Goal: Information Seeking & Learning: Learn about a topic

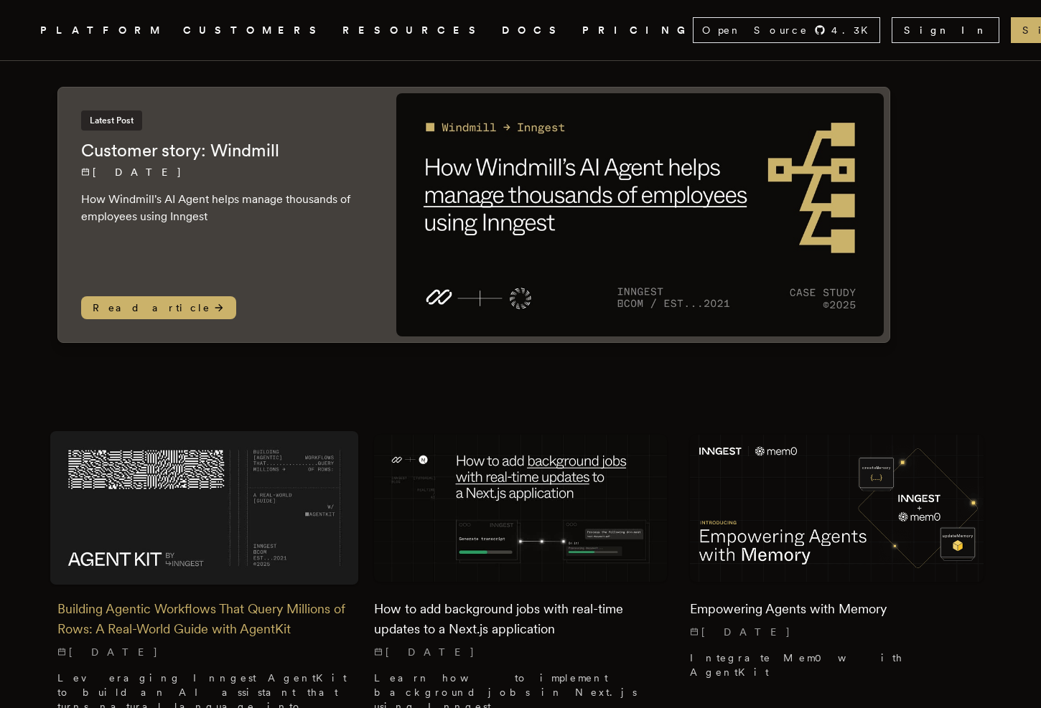
scroll to position [115, 0]
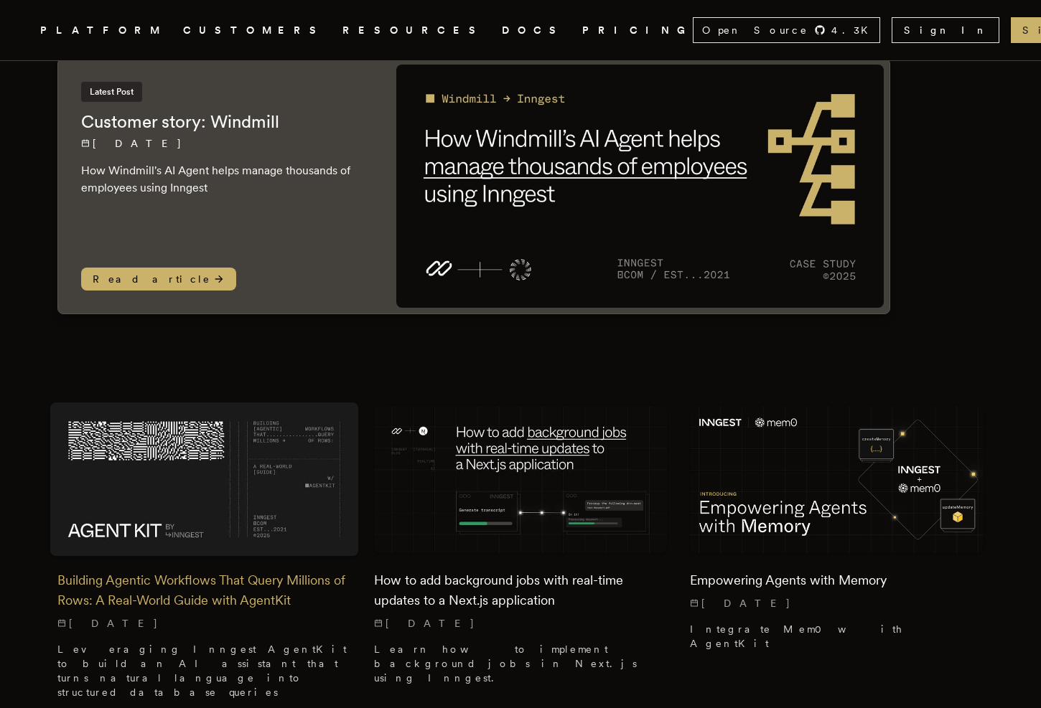
click at [217, 576] on h2 "Building Agentic Workflows That Query Millions of Rows: A Real-World Guide with…" at bounding box center [204, 591] width 294 height 40
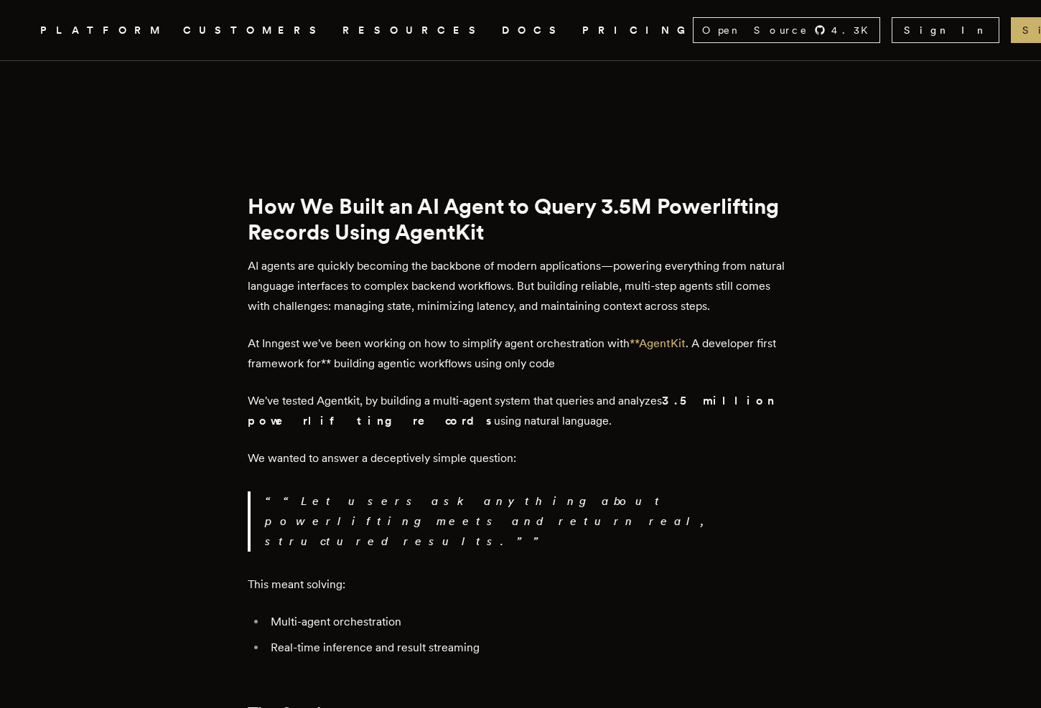
scroll to position [743, 0]
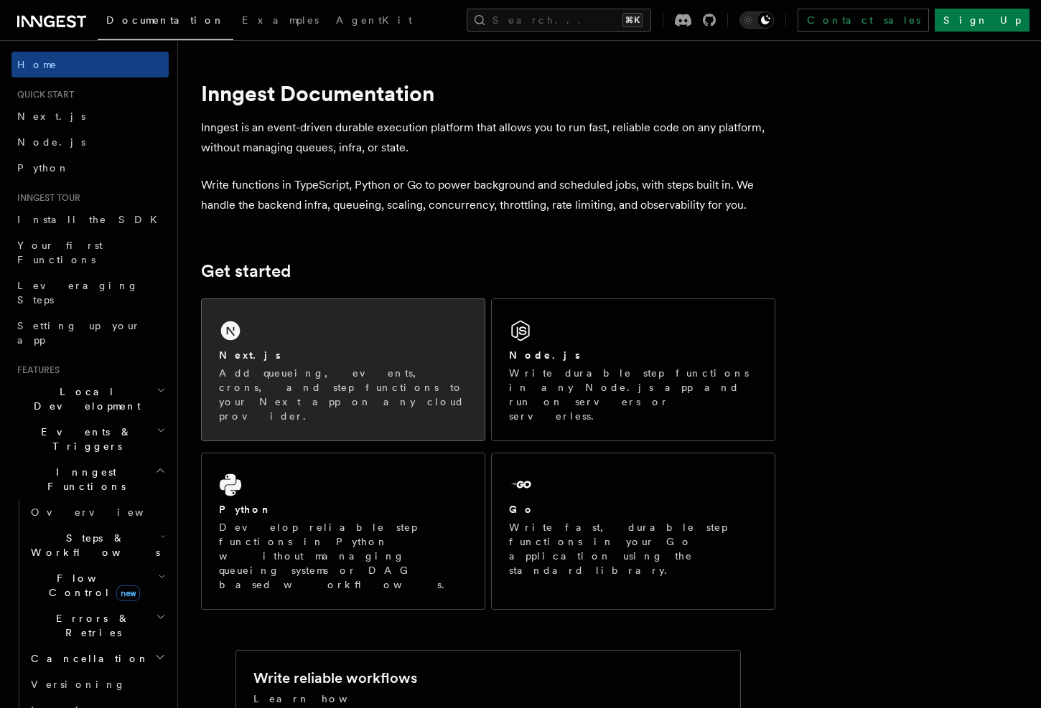
click at [324, 363] on div "Next.js Add queueing, events, crons, and step functions to your Next app on any…" at bounding box center [343, 385] width 248 height 75
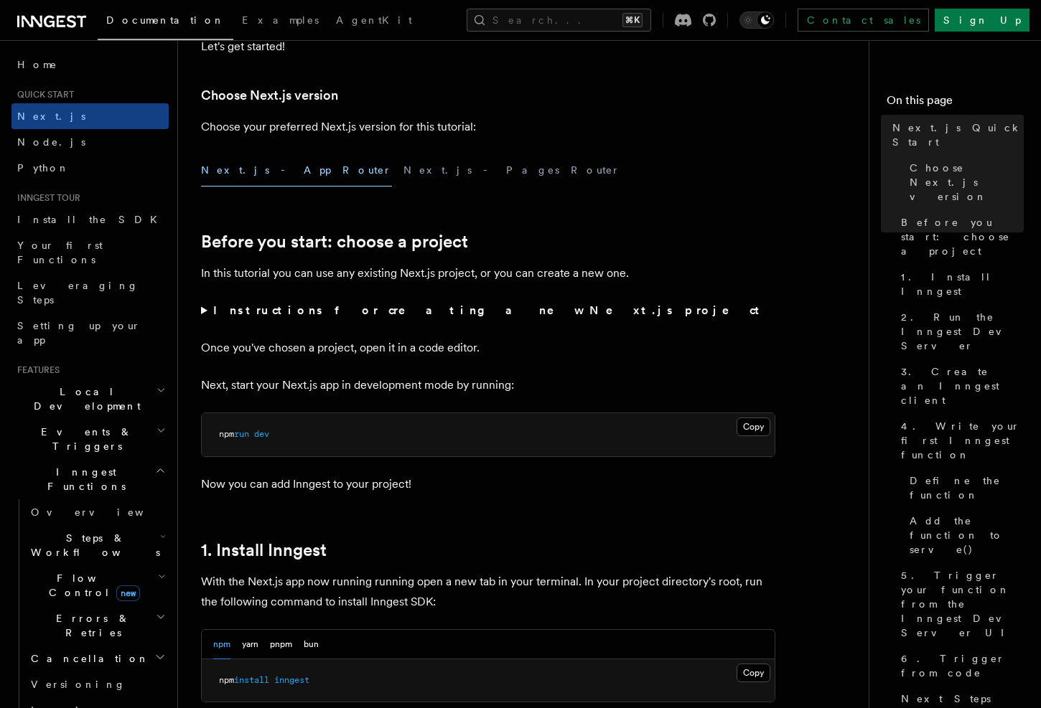
scroll to position [317, 0]
click at [242, 21] on span "Examples" at bounding box center [280, 19] width 77 height 11
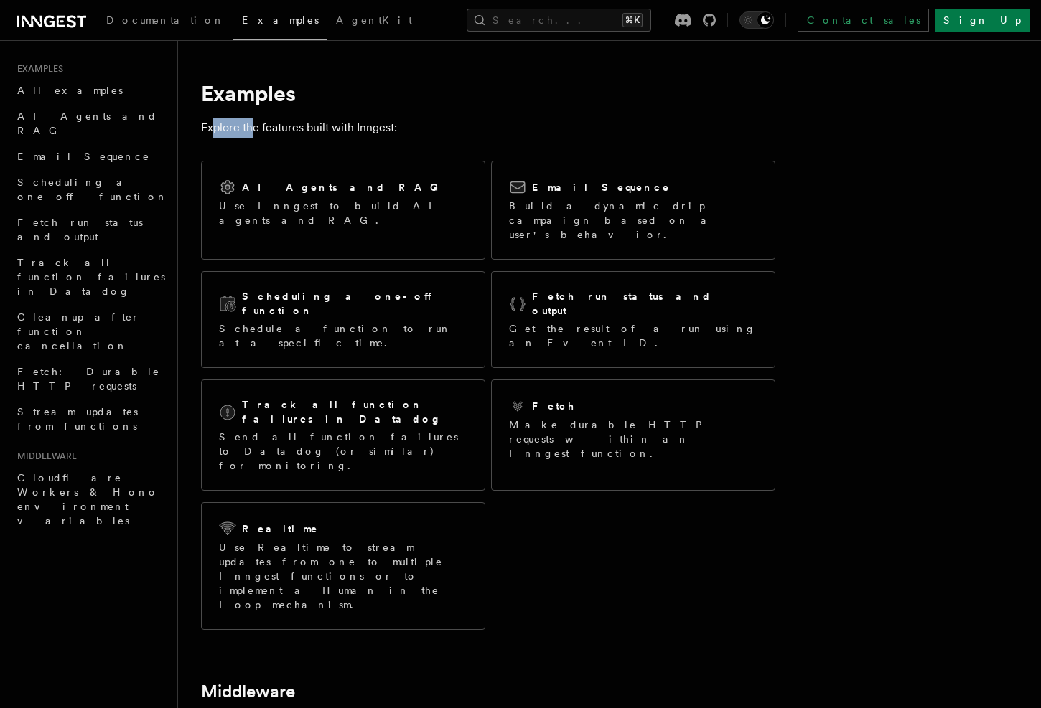
drag, startPoint x: 211, startPoint y: 125, endPoint x: 251, endPoint y: 128, distance: 39.6
click at [250, 128] on p "Explore the features built with Inngest:" at bounding box center [488, 128] width 574 height 20
click at [251, 128] on p "Explore the features built with Inngest:" at bounding box center [488, 128] width 574 height 20
click at [367, 128] on p "Explore the features built with Inngest:" at bounding box center [488, 128] width 574 height 20
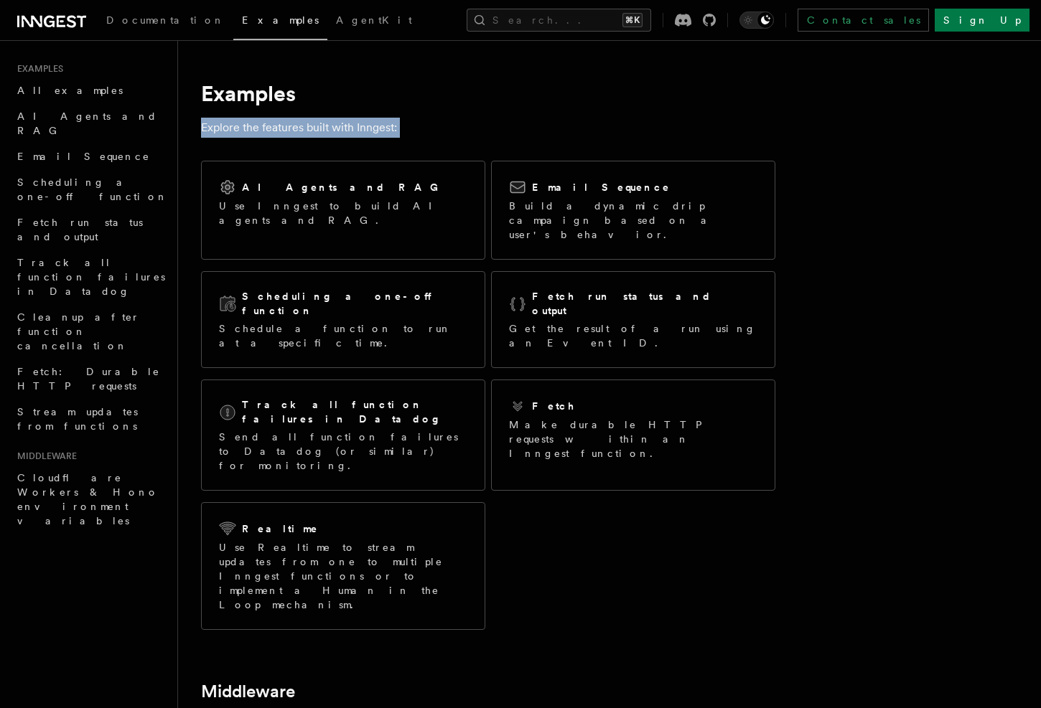
click at [367, 128] on p "Explore the features built with Inngest:" at bounding box center [488, 128] width 574 height 20
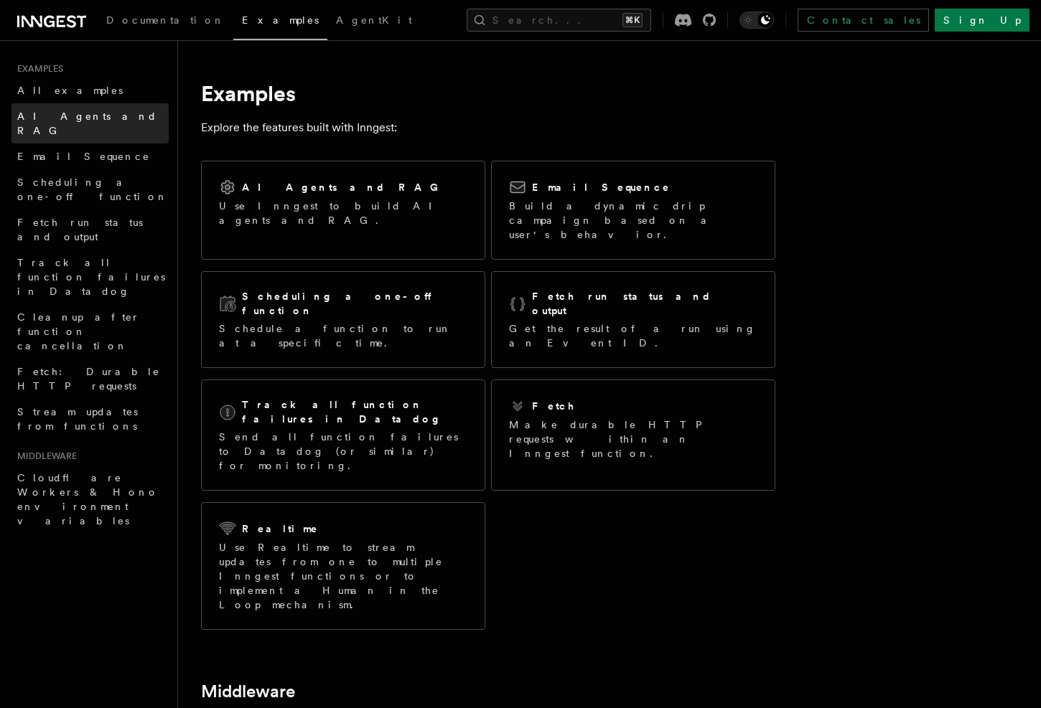
click at [84, 121] on span "AI Agents and RAG" at bounding box center [87, 124] width 140 height 26
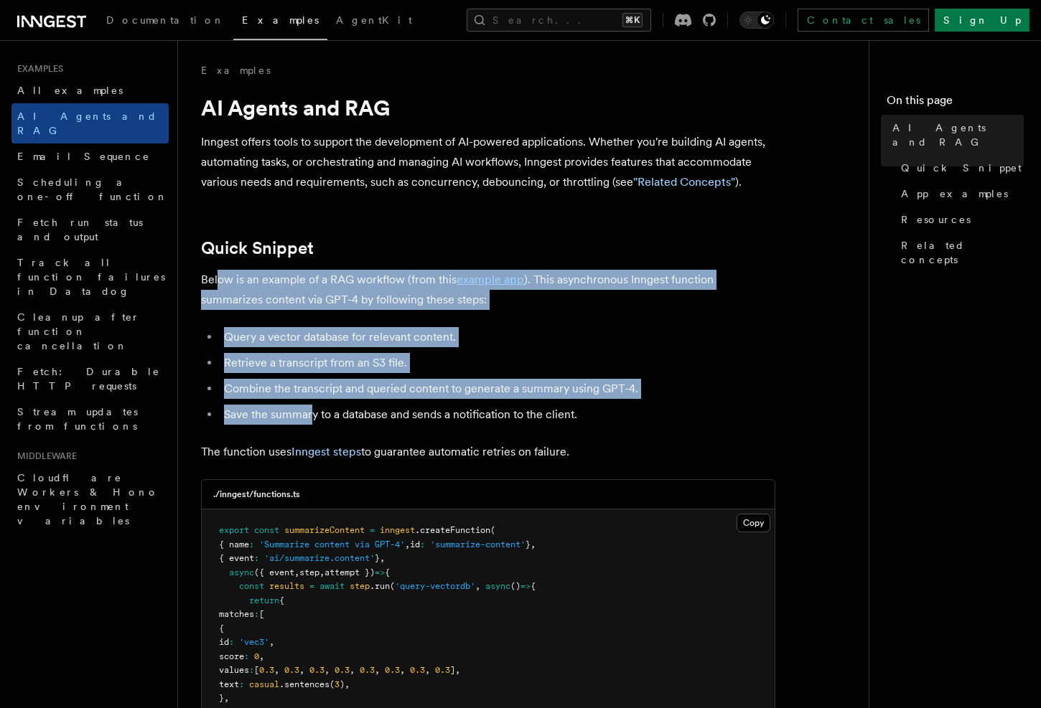
drag, startPoint x: 217, startPoint y: 281, endPoint x: 324, endPoint y: 439, distance: 190.7
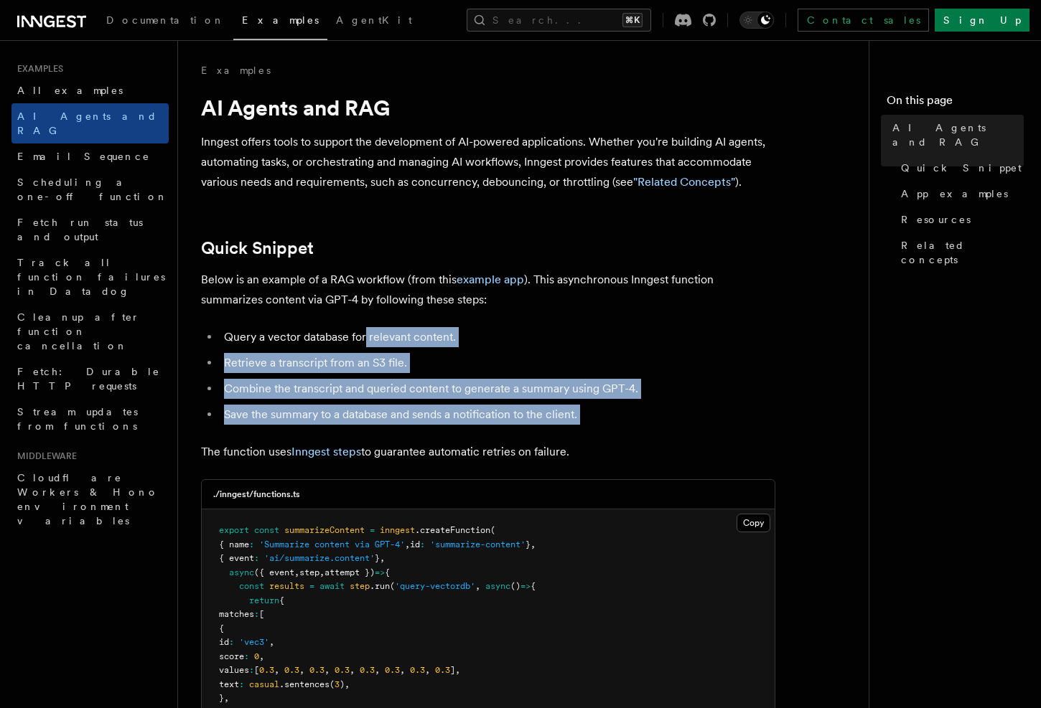
drag, startPoint x: 599, startPoint y: 432, endPoint x: 364, endPoint y: 333, distance: 254.8
click at [364, 333] on li "Query a vector database for relevant content." at bounding box center [498, 337] width 556 height 20
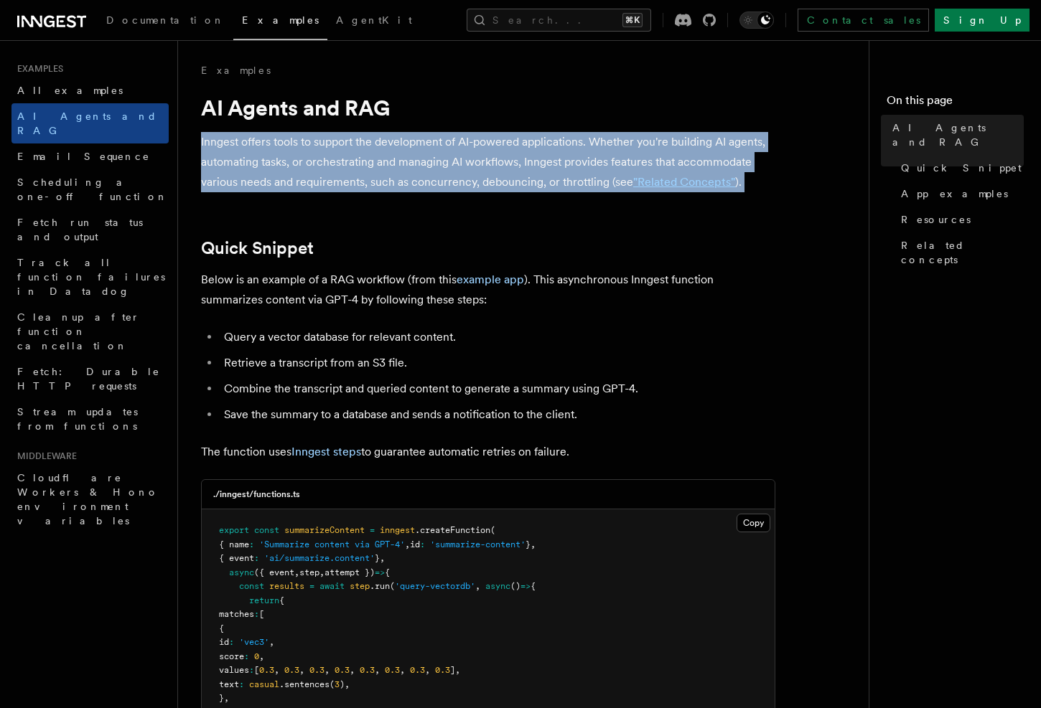
drag, startPoint x: 197, startPoint y: 144, endPoint x: 392, endPoint y: 194, distance: 200.9
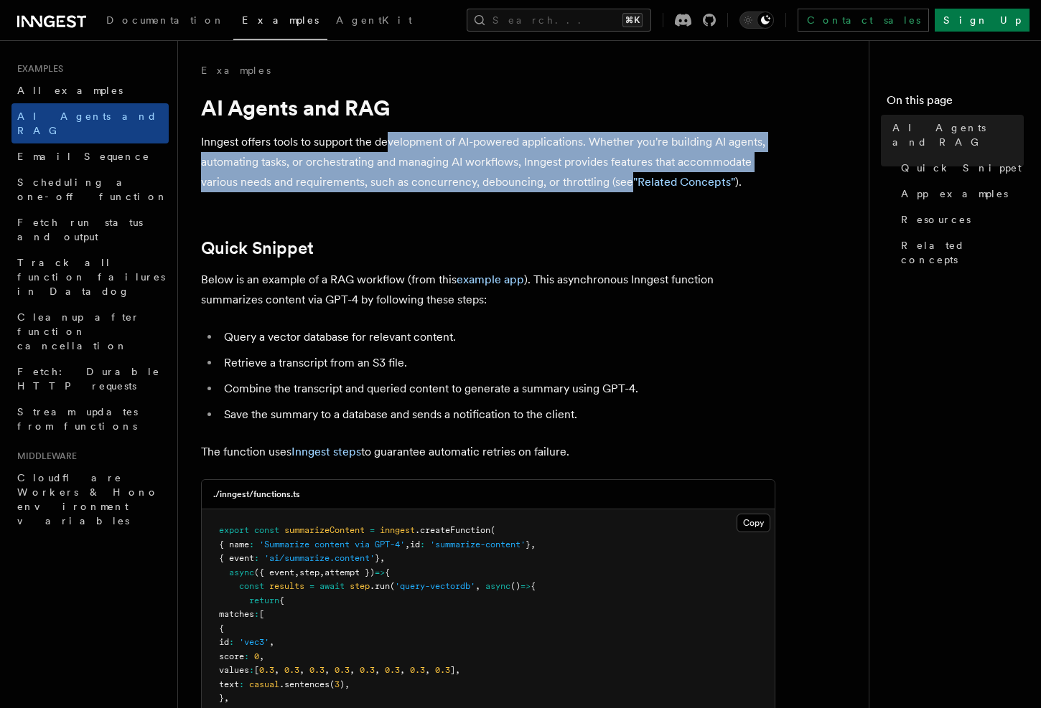
drag, startPoint x: 627, startPoint y: 188, endPoint x: 387, endPoint y: 140, distance: 244.5
click at [387, 140] on p "Inngest offers tools to support the development of AI-powered applications. Whe…" at bounding box center [488, 162] width 574 height 60
click at [388, 140] on p "Inngest offers tools to support the development of AI-powered applications. Whe…" at bounding box center [488, 162] width 574 height 60
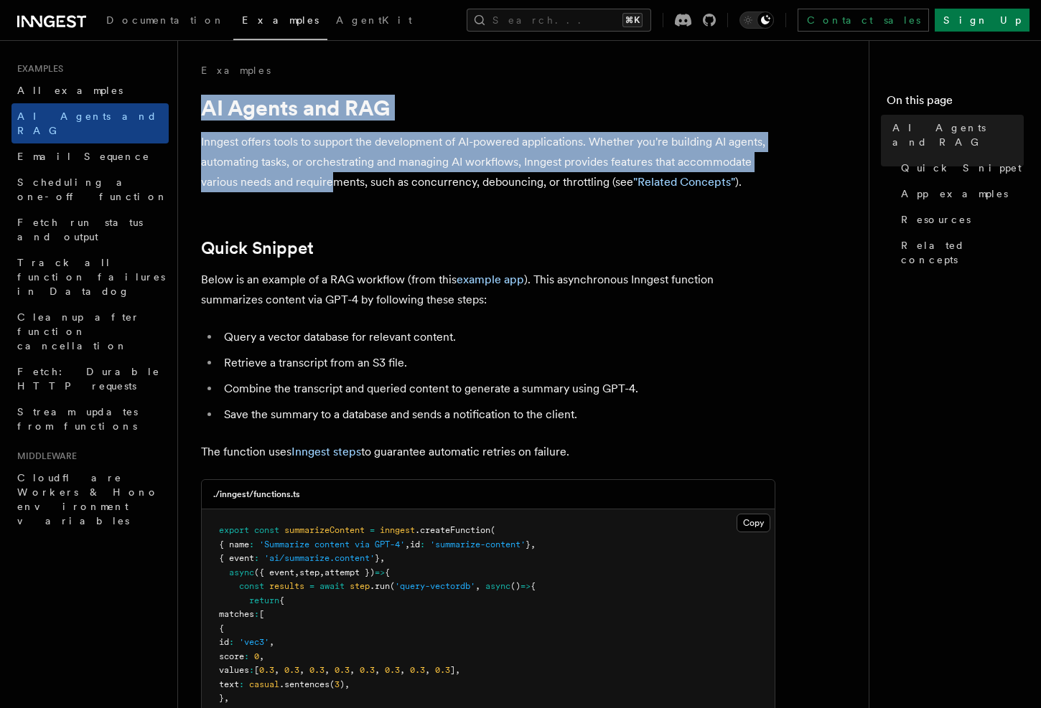
drag, startPoint x: 200, startPoint y: 96, endPoint x: 332, endPoint y: 177, distance: 154.4
click at [332, 177] on p "Inngest offers tools to support the development of AI-powered applications. Whe…" at bounding box center [488, 162] width 574 height 60
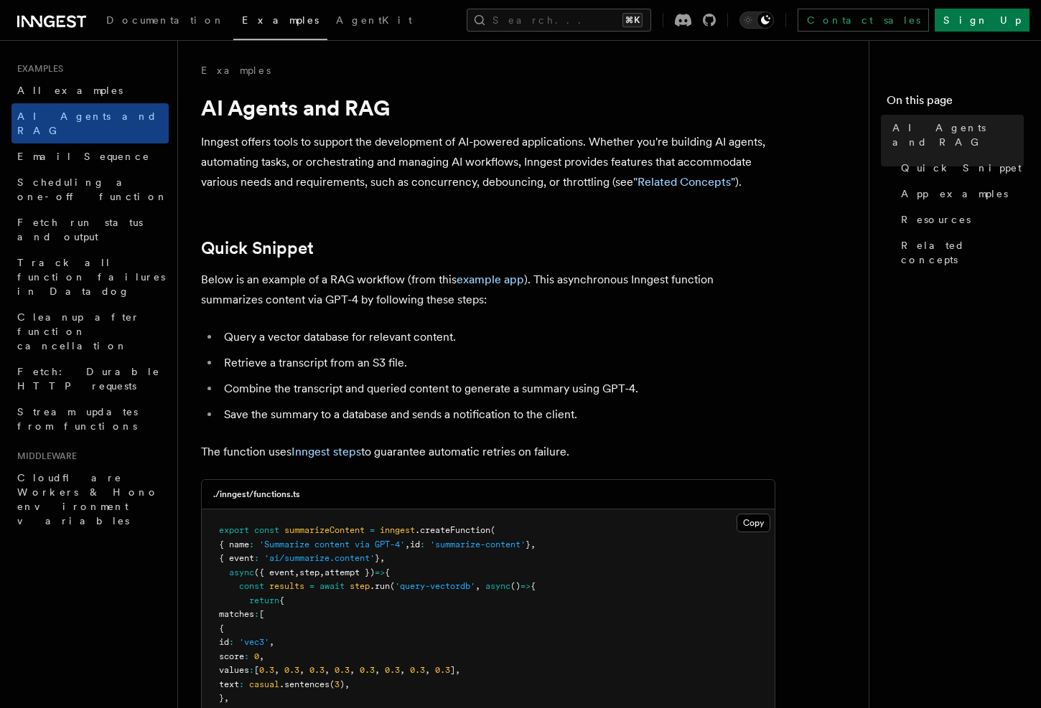
click at [53, 19] on icon at bounding box center [51, 21] width 69 height 17
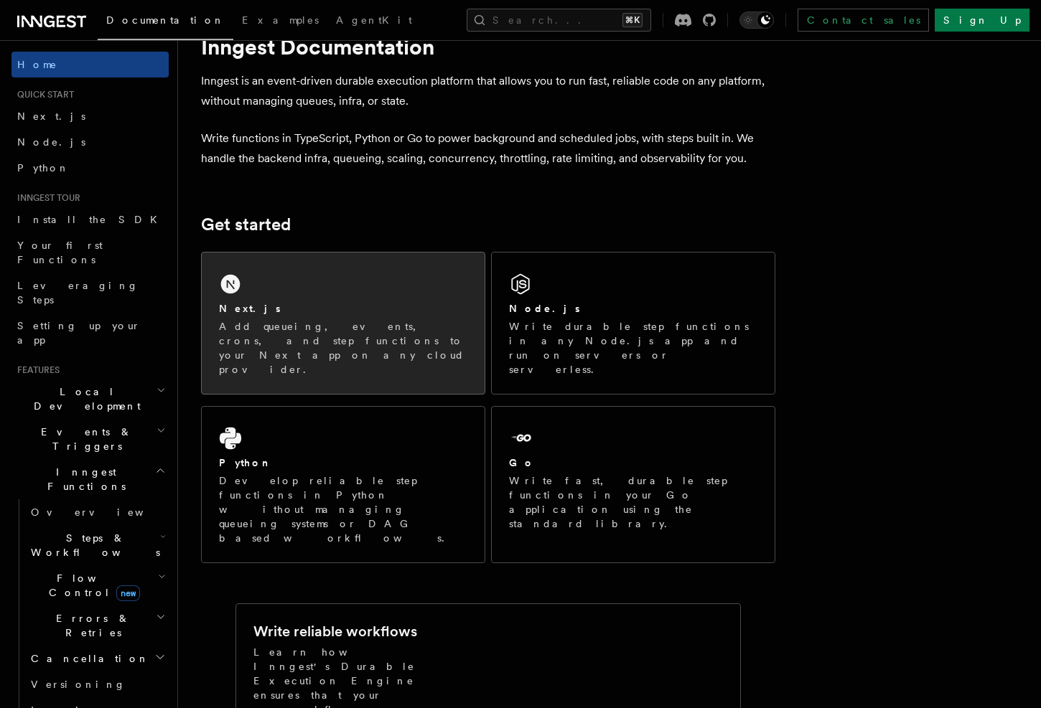
scroll to position [45, 0]
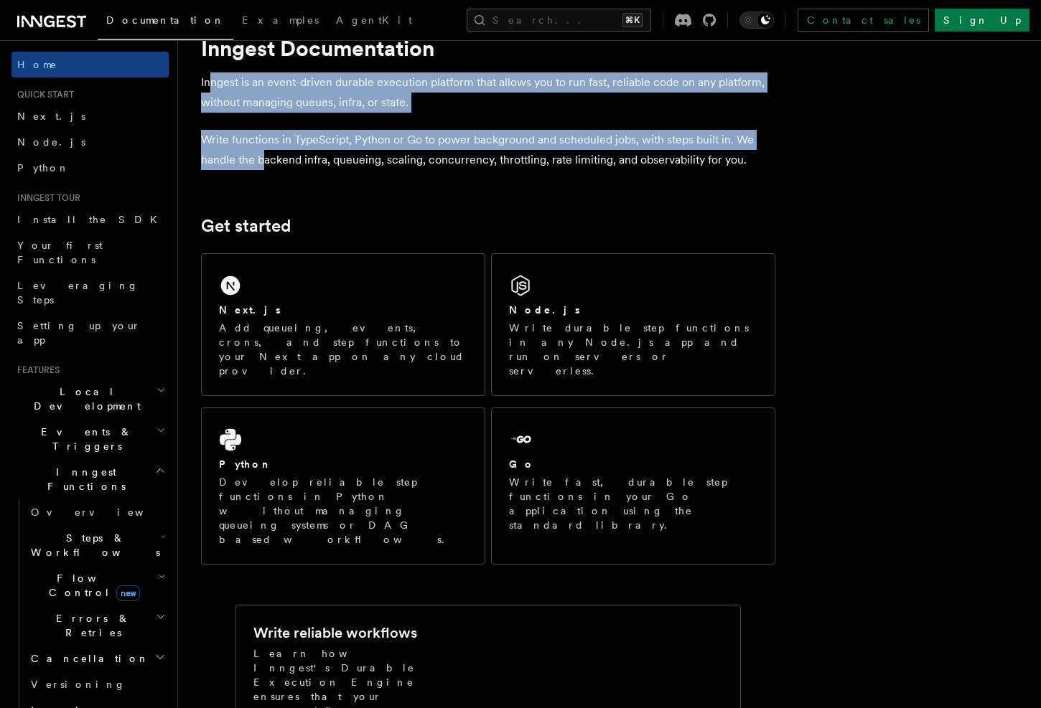
drag, startPoint x: 212, startPoint y: 78, endPoint x: 263, endPoint y: 151, distance: 89.2
click at [263, 151] on p "Write functions in TypeScript, Python or Go to power background and scheduled j…" at bounding box center [488, 150] width 574 height 40
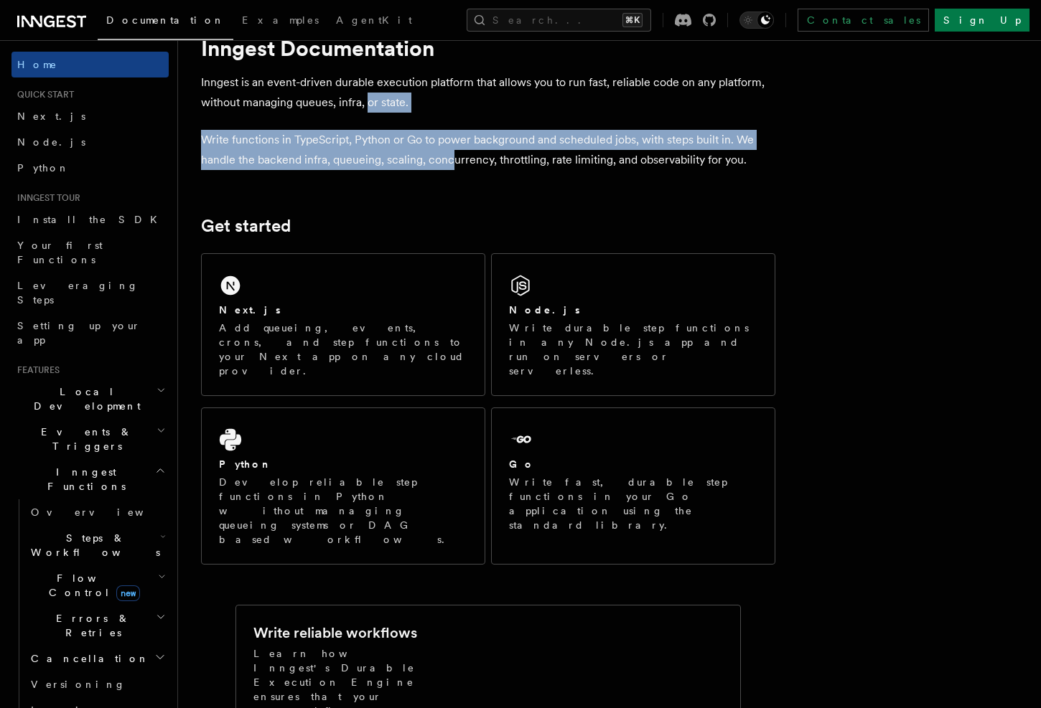
drag, startPoint x: 451, startPoint y: 154, endPoint x: 369, endPoint y: 109, distance: 93.8
click at [369, 109] on p "Inngest is an event-driven durable execution platform that allows you to run fa…" at bounding box center [488, 92] width 574 height 40
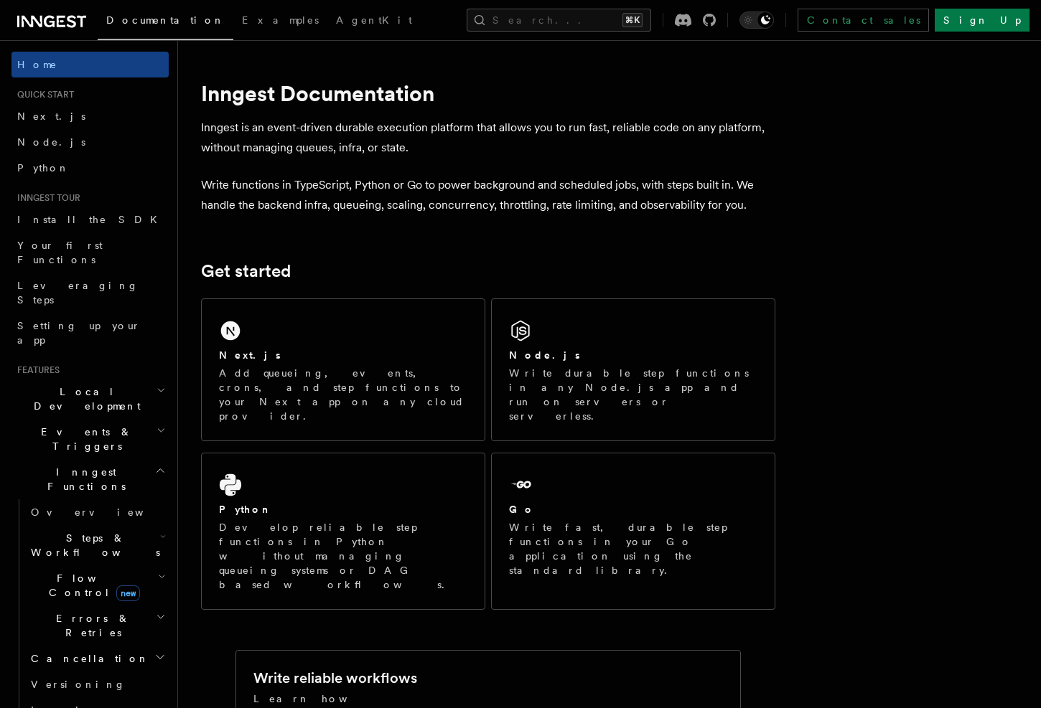
scroll to position [2, 0]
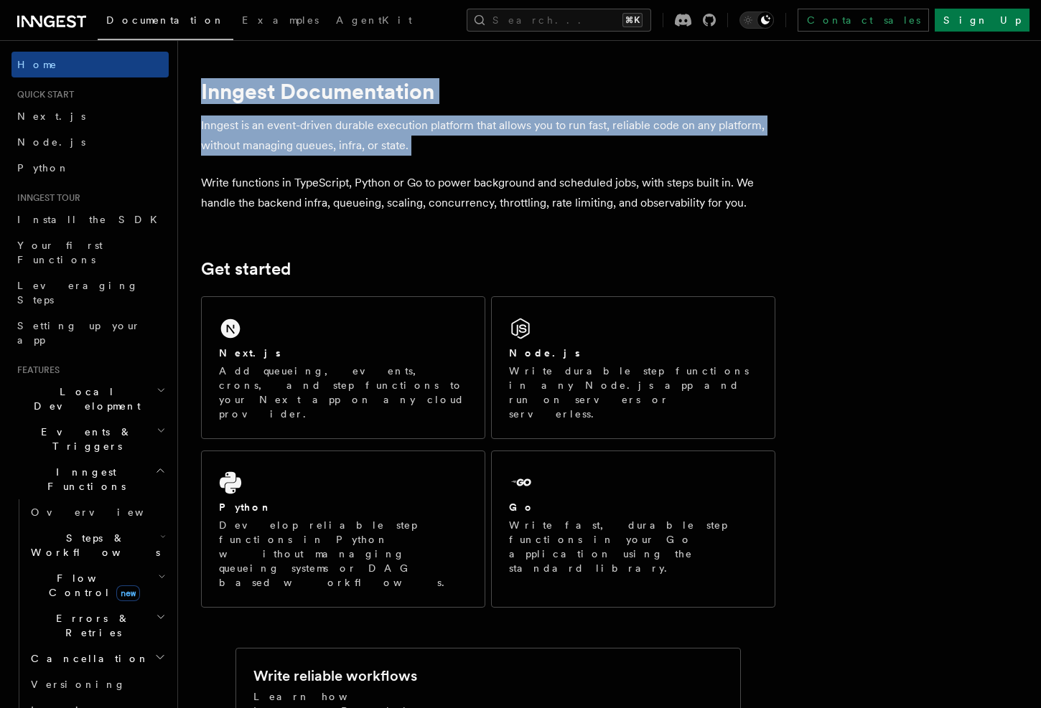
drag, startPoint x: 199, startPoint y: 92, endPoint x: 281, endPoint y: 176, distance: 117.8
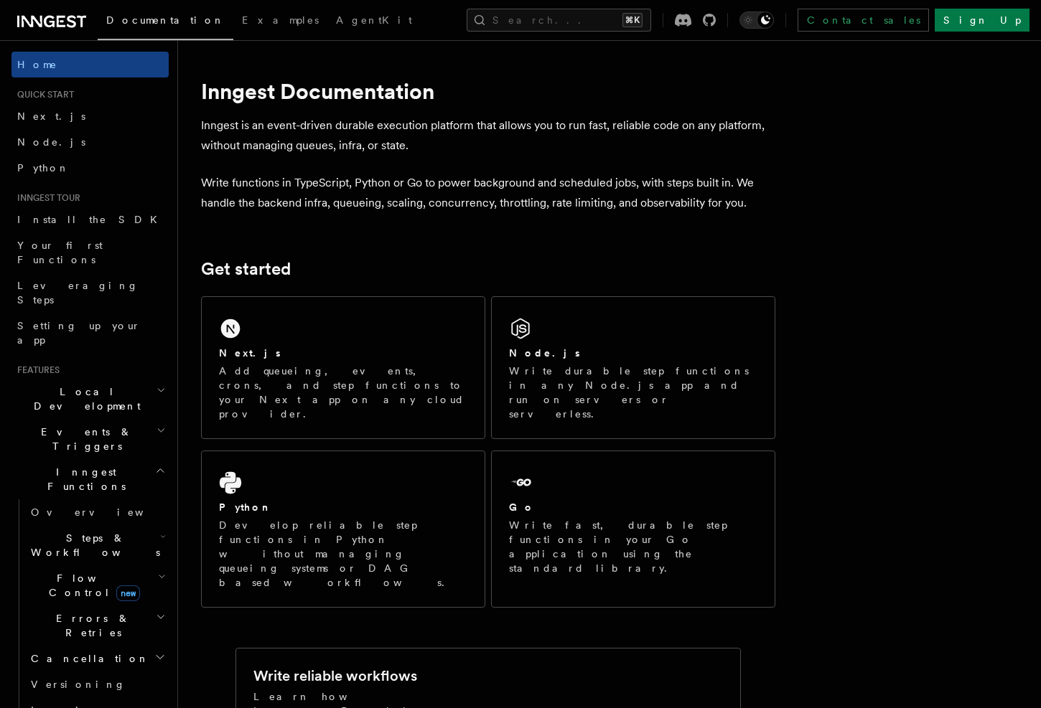
click at [281, 178] on p "Write functions in TypeScript, Python or Go to power background and scheduled j…" at bounding box center [488, 193] width 574 height 40
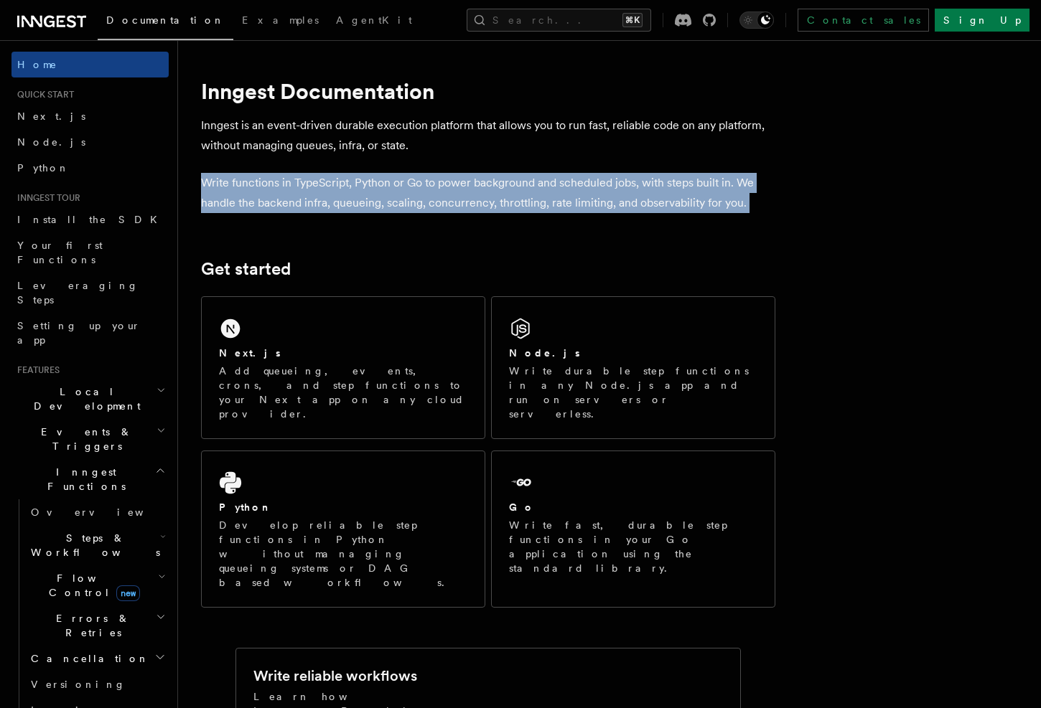
drag, startPoint x: 782, startPoint y: 217, endPoint x: 520, endPoint y: 145, distance: 271.7
click at [520, 145] on p "Inngest is an event-driven durable execution platform that allows you to run fa…" at bounding box center [488, 136] width 574 height 40
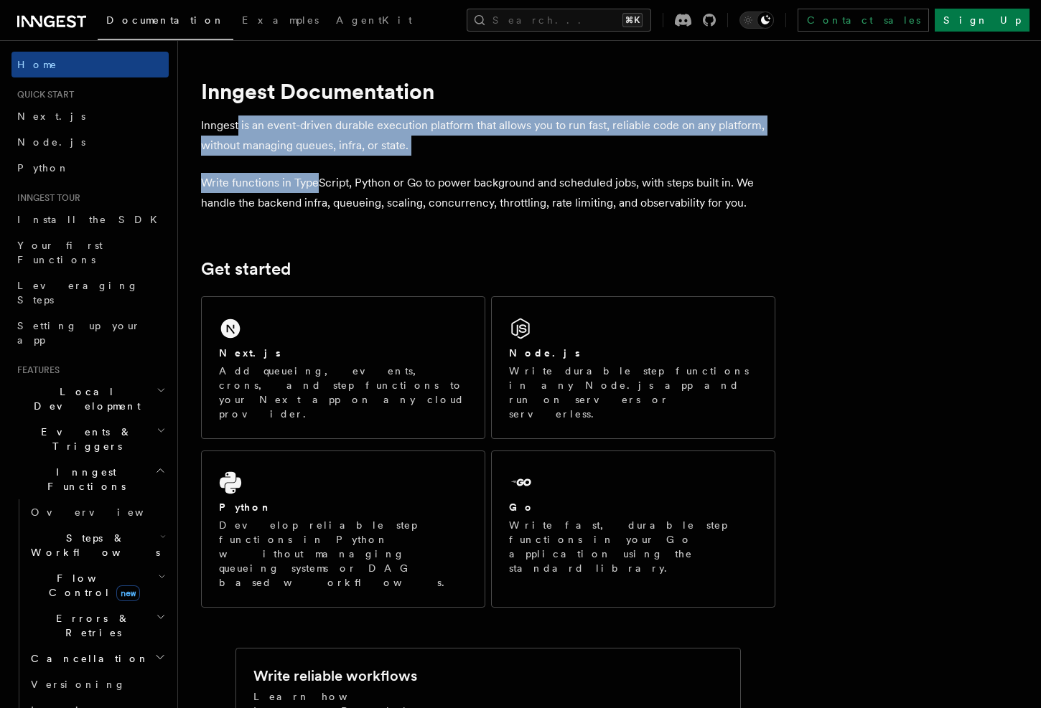
drag, startPoint x: 238, startPoint y: 126, endPoint x: 321, endPoint y: 190, distance: 104.9
click at [321, 190] on p "Write functions in TypeScript, Python or Go to power background and scheduled j…" at bounding box center [488, 193] width 574 height 40
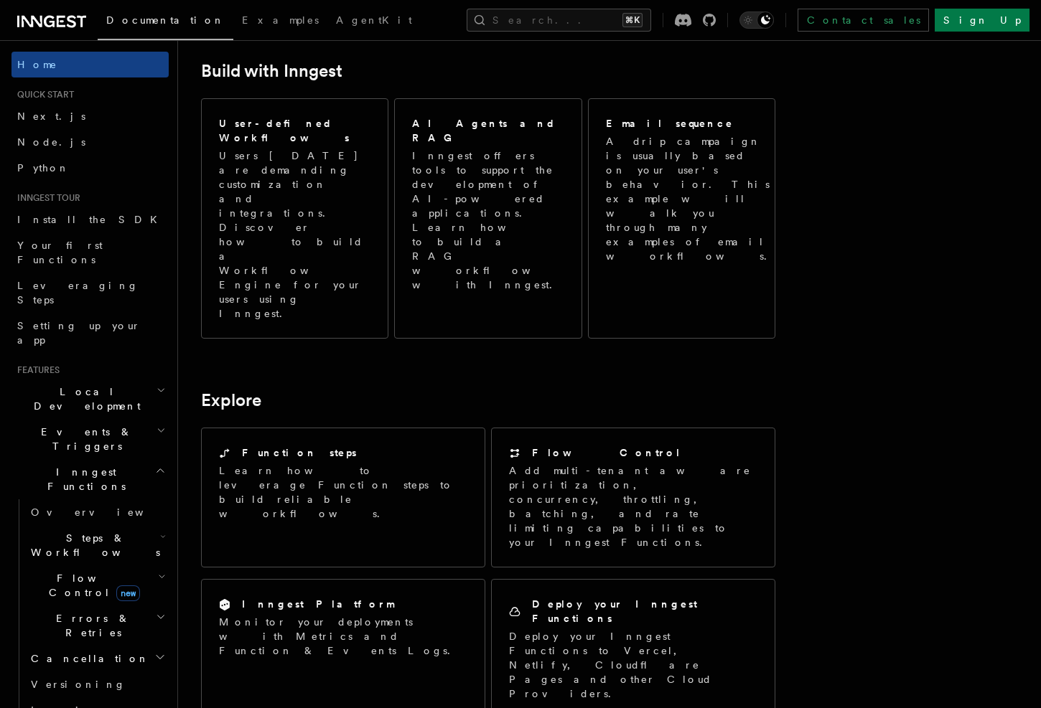
scroll to position [0, 0]
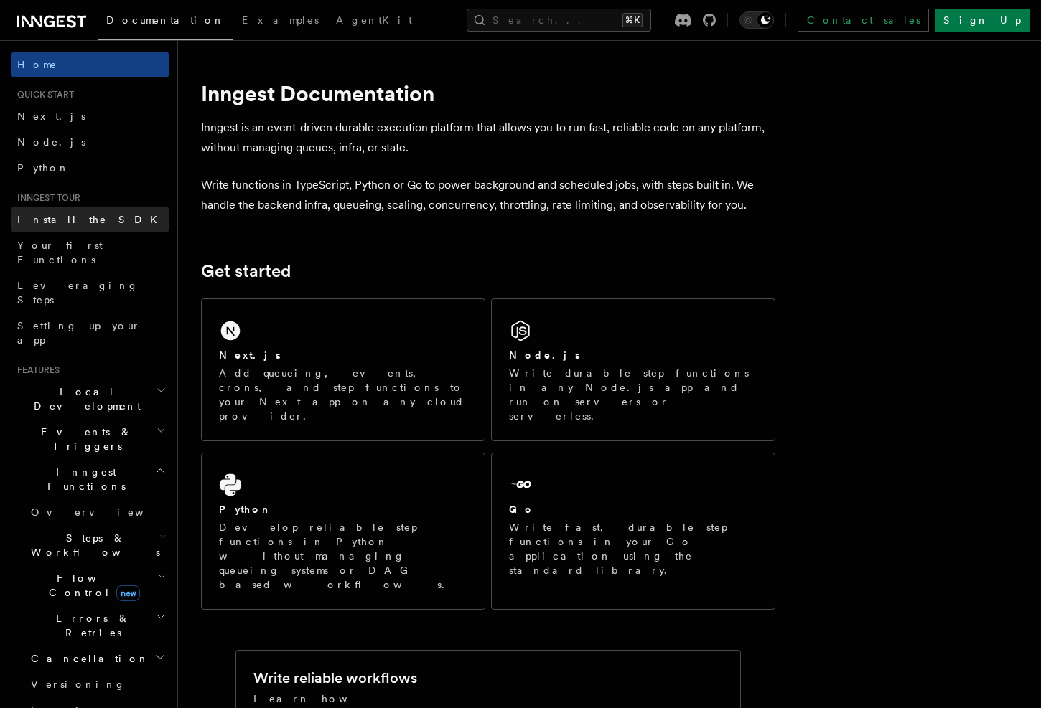
click at [41, 217] on span "Install the SDK" at bounding box center [91, 219] width 149 height 11
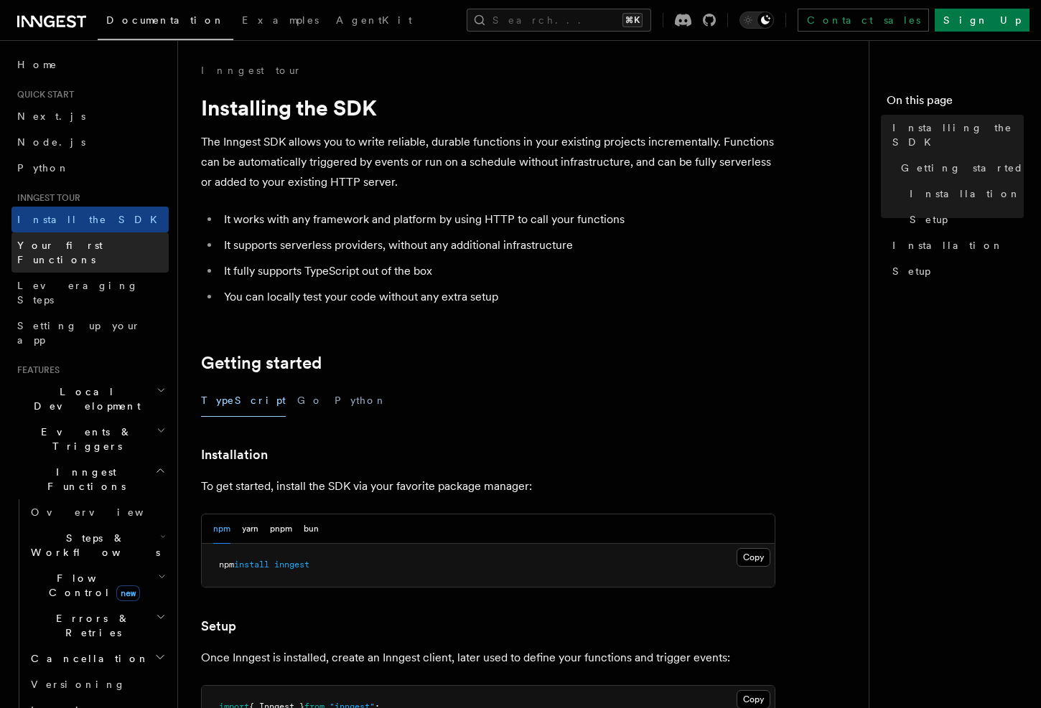
click at [55, 245] on span "Your first Functions" at bounding box center [59, 253] width 85 height 26
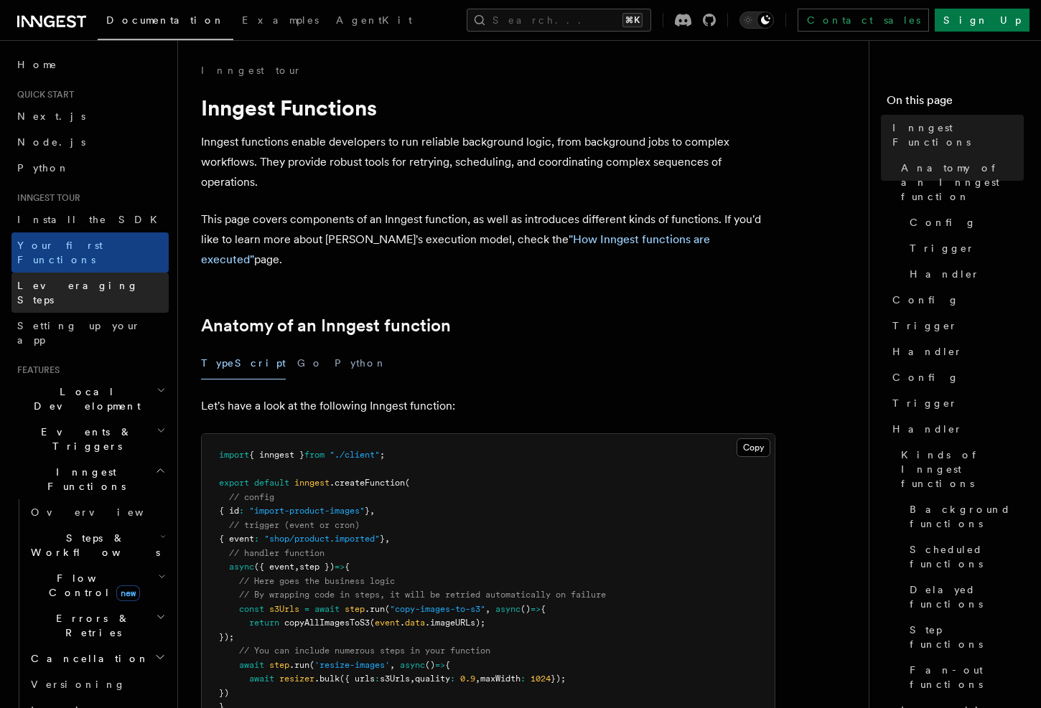
click at [57, 280] on span "Leveraging Steps" at bounding box center [77, 293] width 121 height 26
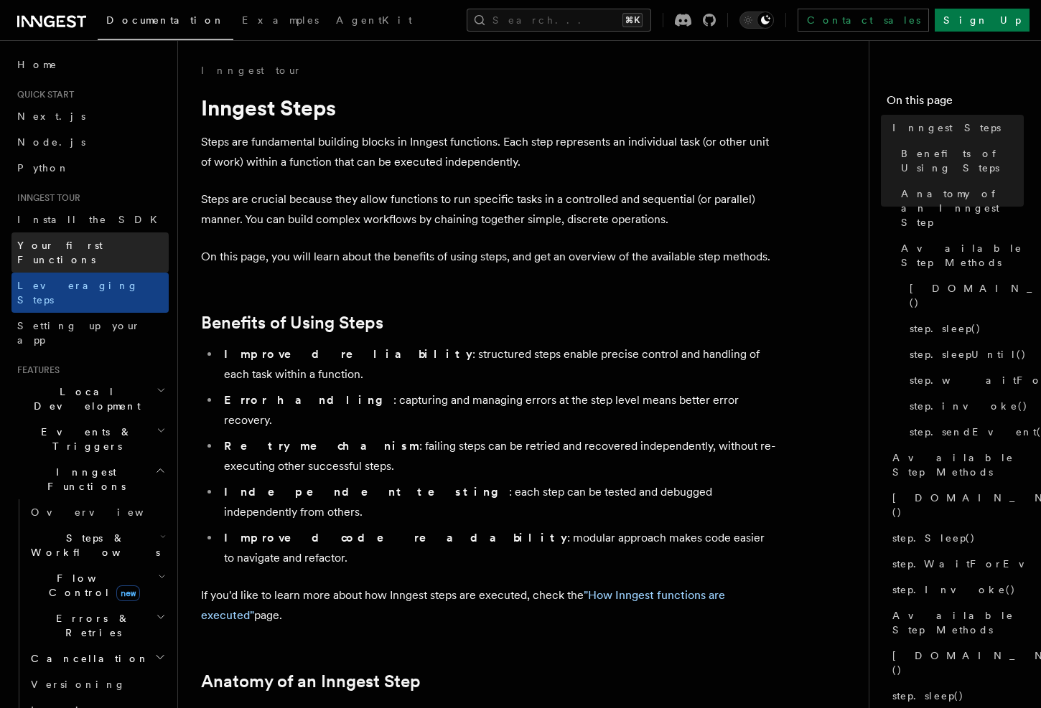
click at [72, 240] on span "Your first Functions" at bounding box center [59, 253] width 85 height 26
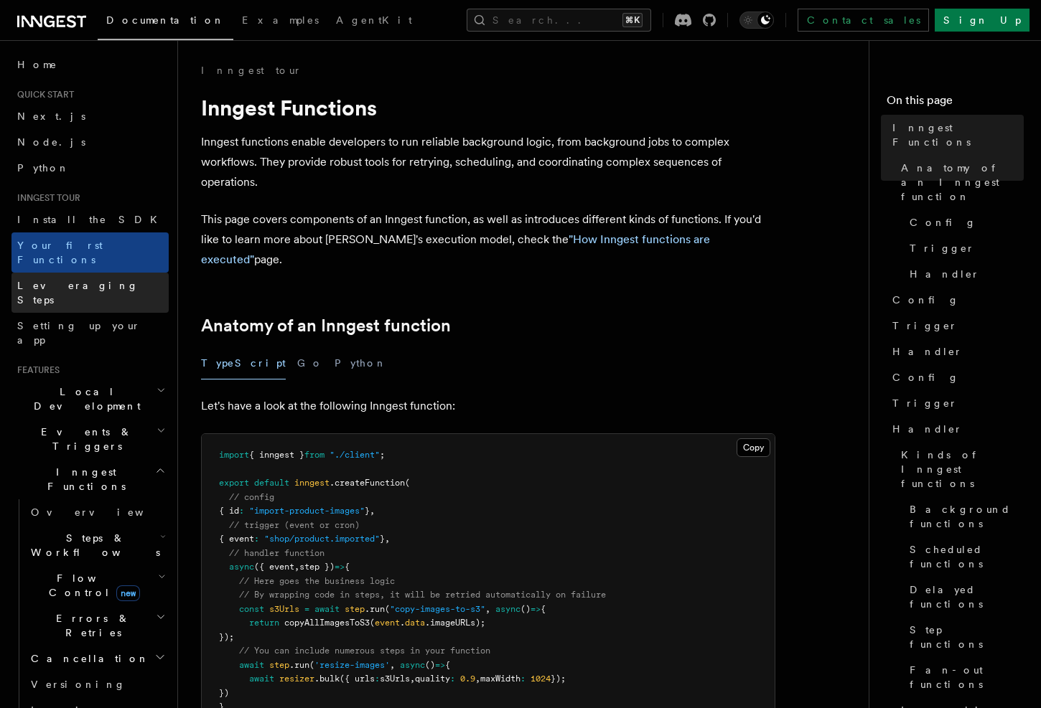
click at [42, 280] on span "Leveraging Steps" at bounding box center [77, 293] width 121 height 26
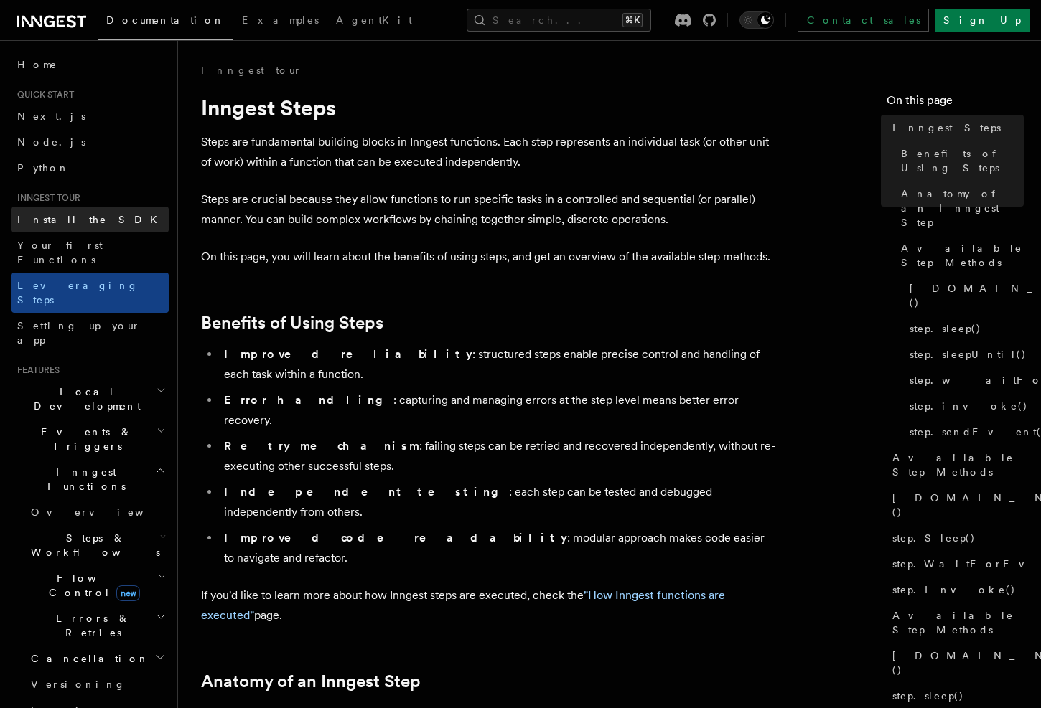
click at [56, 218] on span "Install the SDK" at bounding box center [91, 219] width 149 height 11
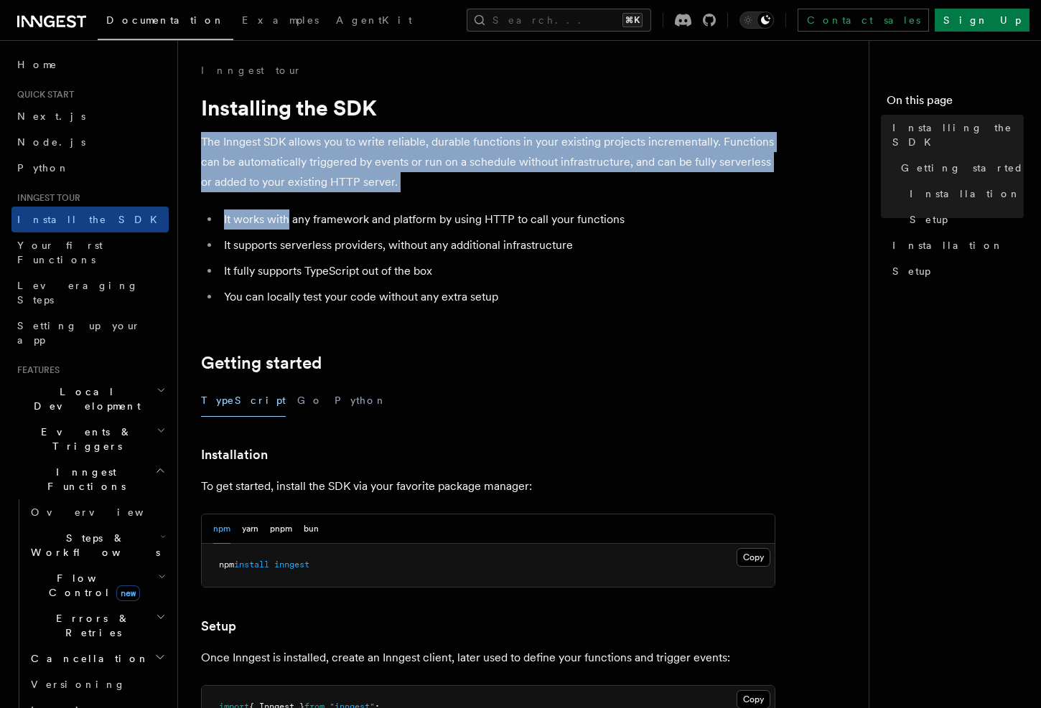
drag, startPoint x: 197, startPoint y: 141, endPoint x: 291, endPoint y: 220, distance: 122.2
click at [291, 220] on div "Inngest tour Installing the SDK The Inngest SDK allows you to write reliable, d…" at bounding box center [552, 597] width 748 height 1194
click at [291, 220] on li "It works with any framework and platform by using HTTP to call your functions" at bounding box center [498, 220] width 556 height 20
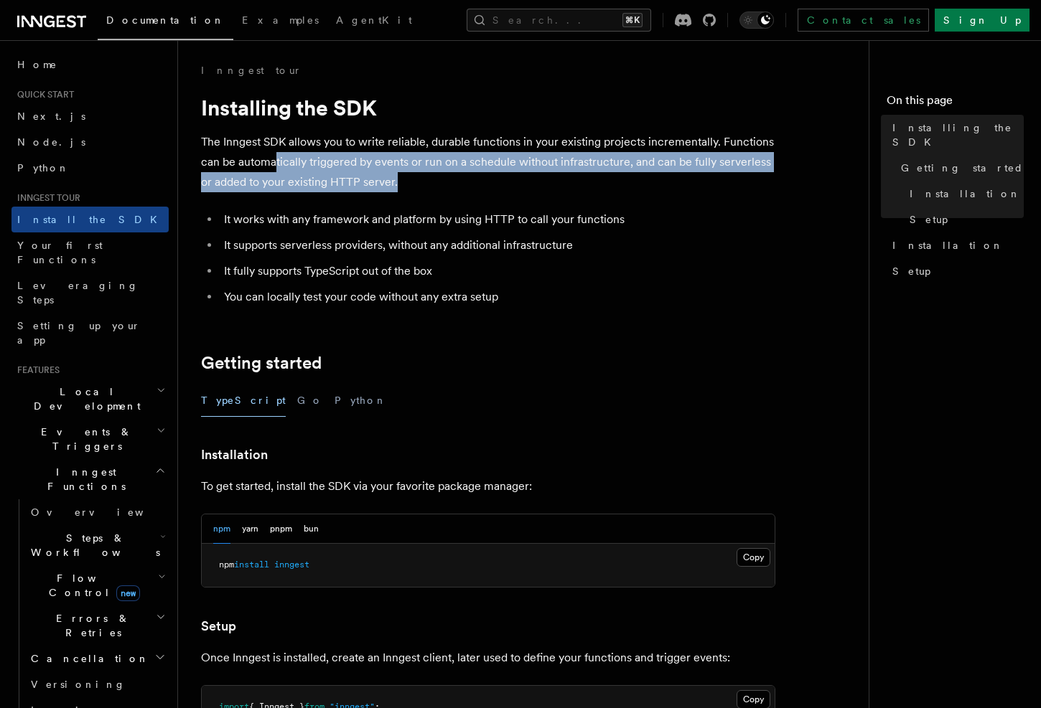
drag, startPoint x: 441, startPoint y: 182, endPoint x: 277, endPoint y: 162, distance: 164.9
click at [277, 162] on p "The Inngest SDK allows you to write reliable, durable functions in your existin…" at bounding box center [488, 162] width 574 height 60
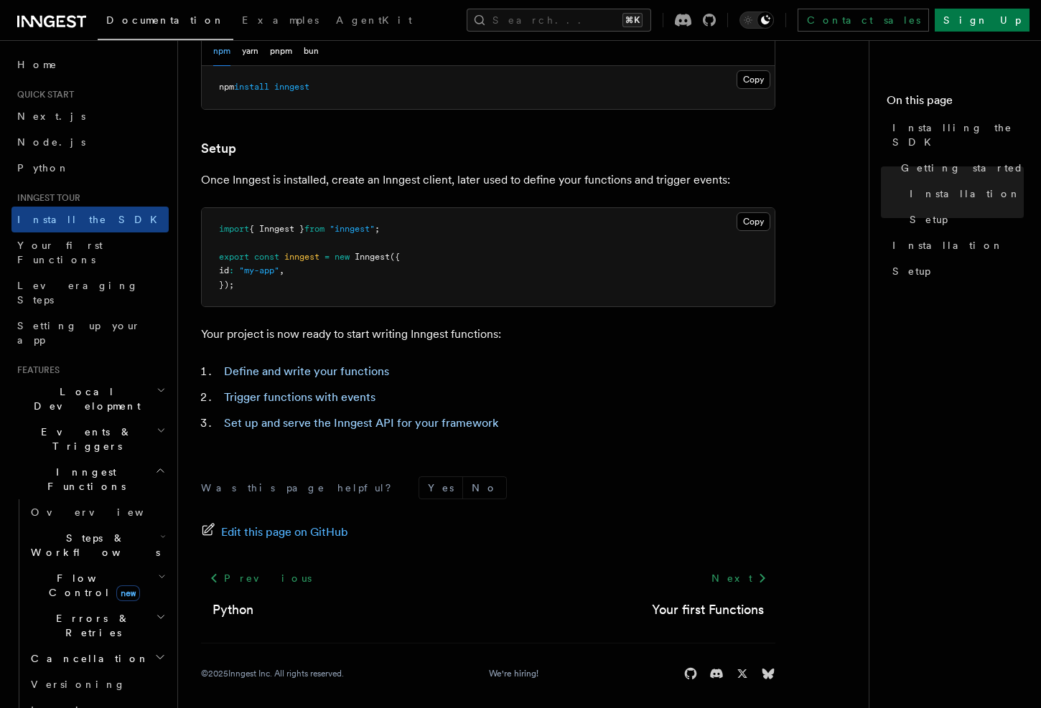
scroll to position [479, 0]
click at [42, 243] on span "Your first Functions" at bounding box center [59, 253] width 85 height 26
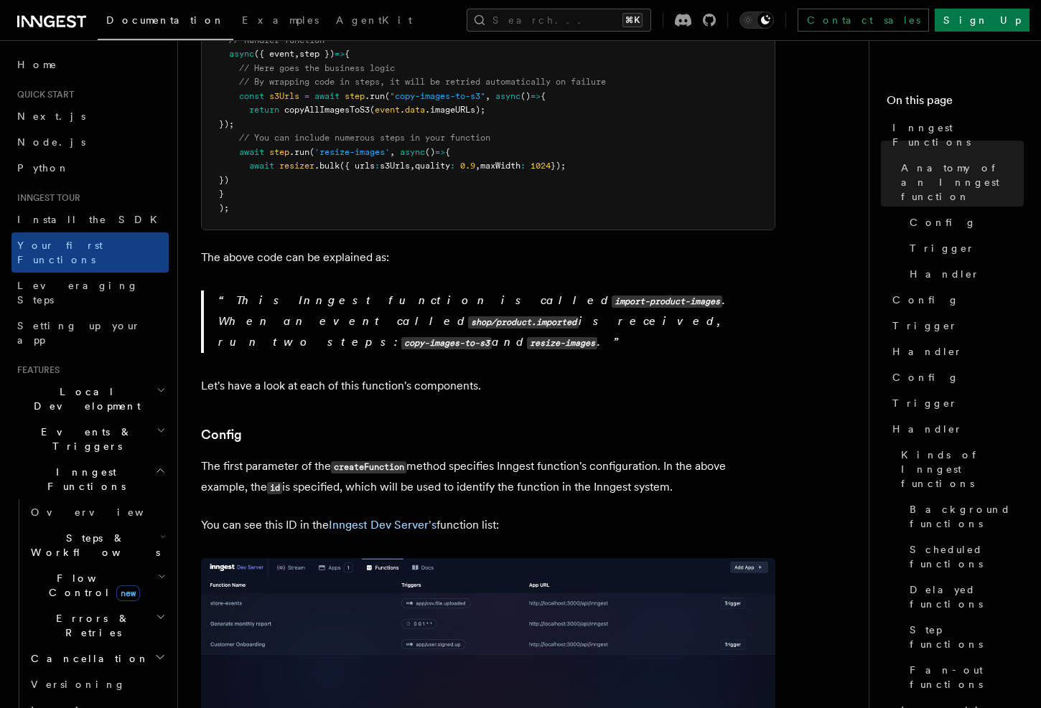
scroll to position [515, 0]
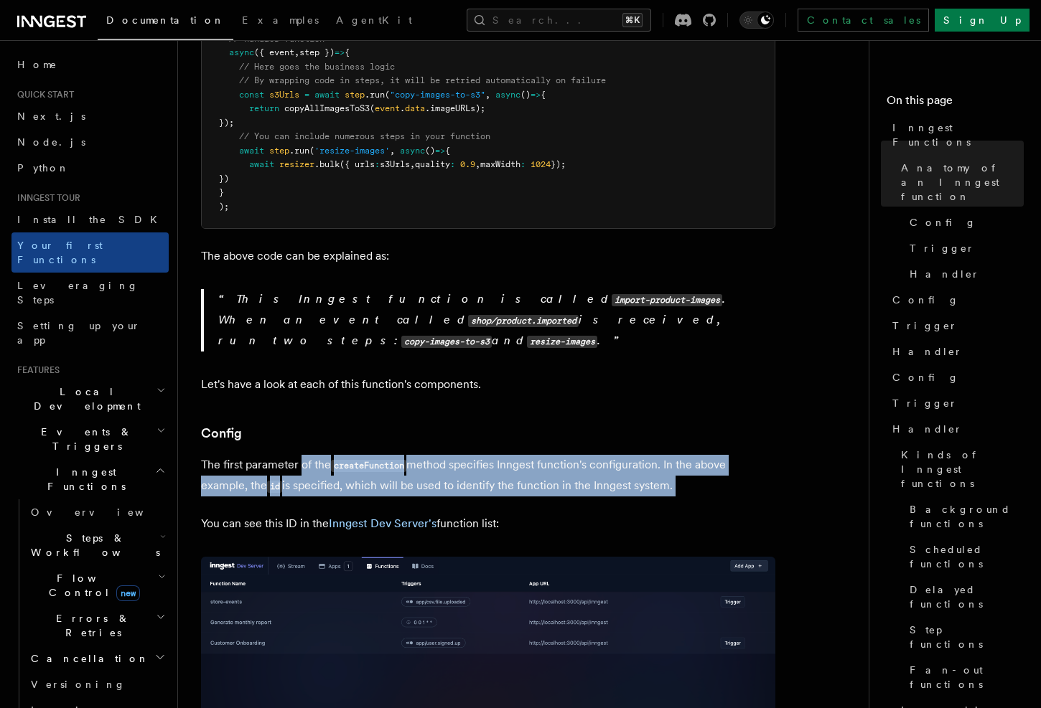
drag, startPoint x: 304, startPoint y: 425, endPoint x: 467, endPoint y: 457, distance: 166.1
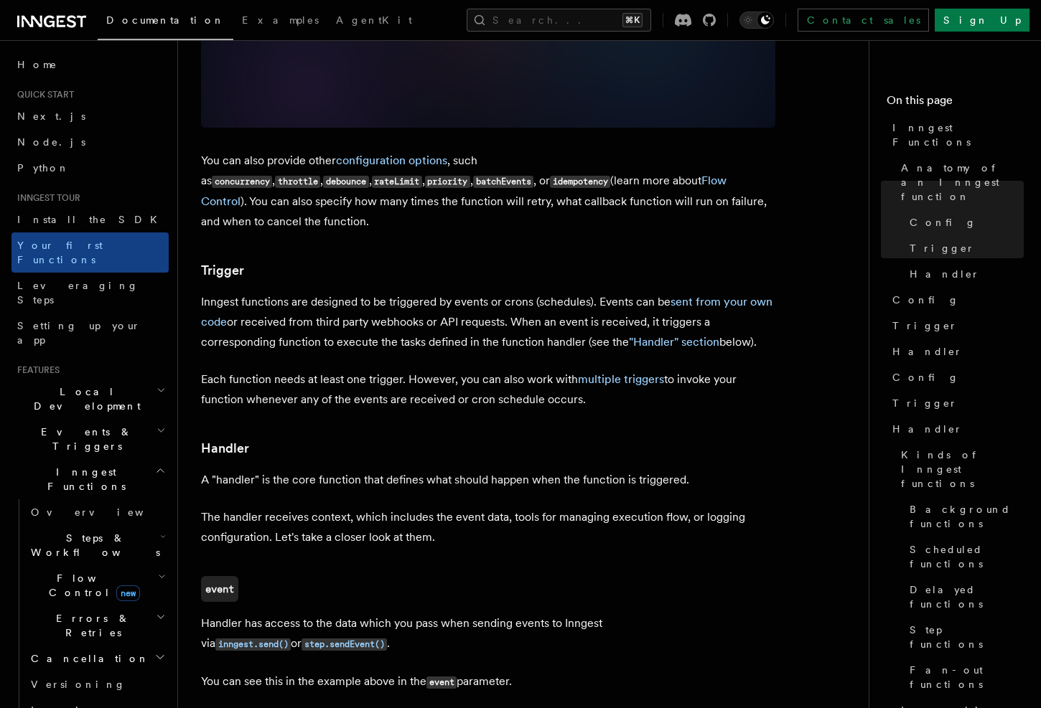
scroll to position [1292, 0]
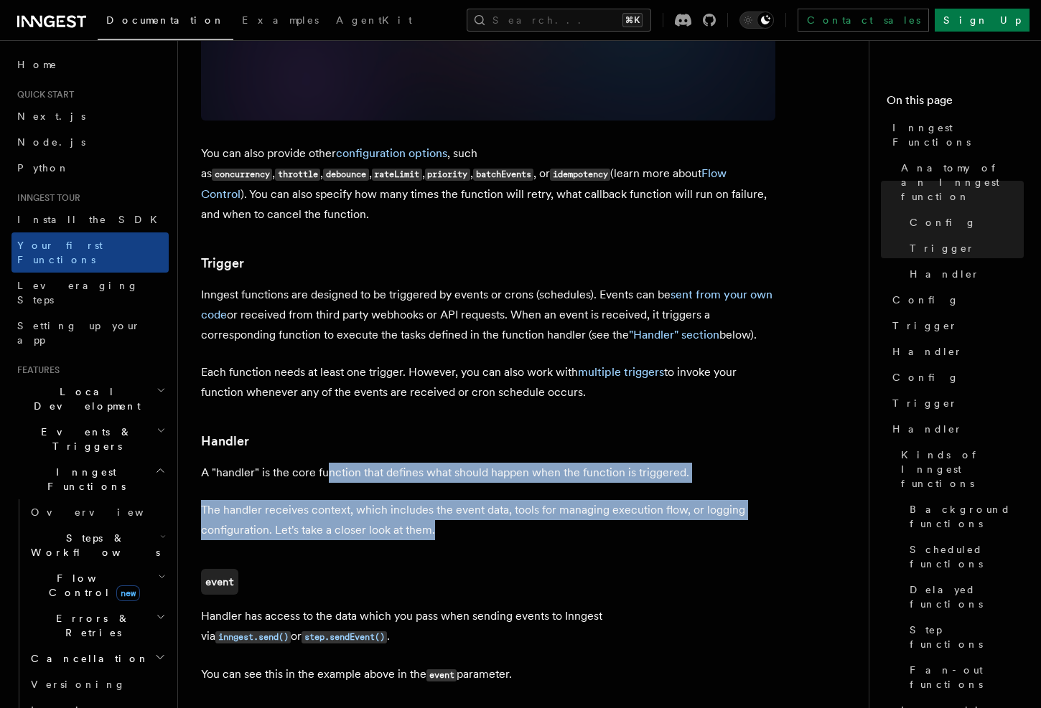
drag, startPoint x: 454, startPoint y: 477, endPoint x: 325, endPoint y: 417, distance: 142.3
click at [325, 417] on article "Inngest tour Inngest Functions Inngest functions enable developers to run relia…" at bounding box center [529, 528] width 656 height 3514
click at [325, 463] on p "A "handler" is the core function that defines what should happen when the funct…" at bounding box center [488, 473] width 574 height 20
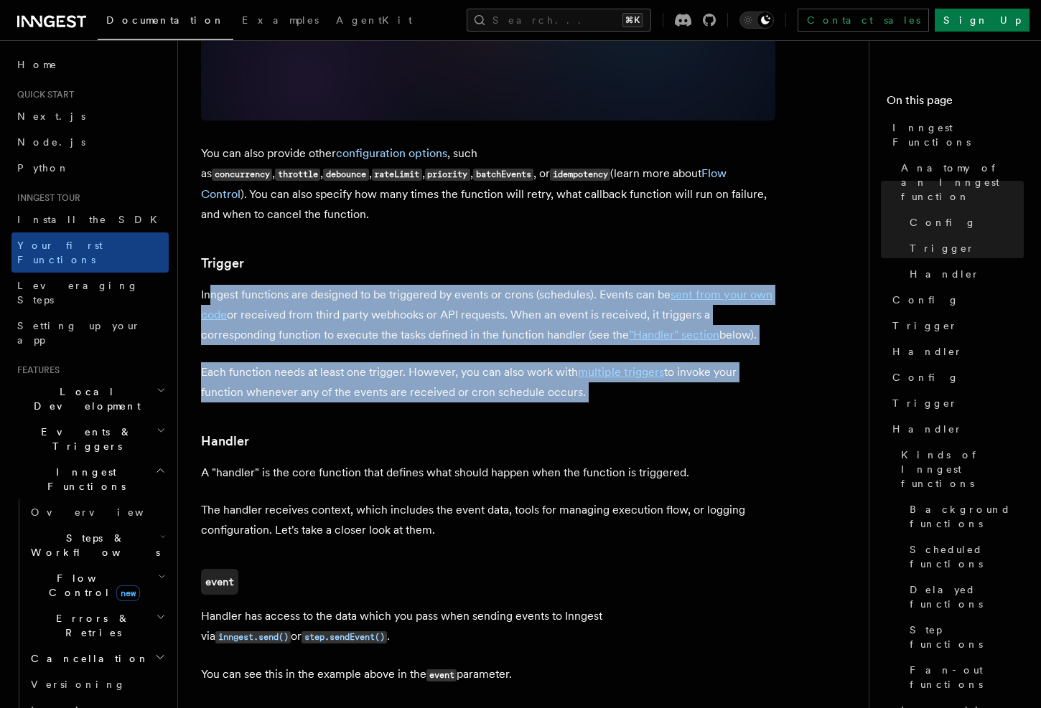
drag, startPoint x: 207, startPoint y: 234, endPoint x: 350, endPoint y: 351, distance: 184.6
click at [350, 351] on article "Inngest tour Inngest Functions Inngest functions enable developers to run relia…" at bounding box center [529, 528] width 656 height 3514
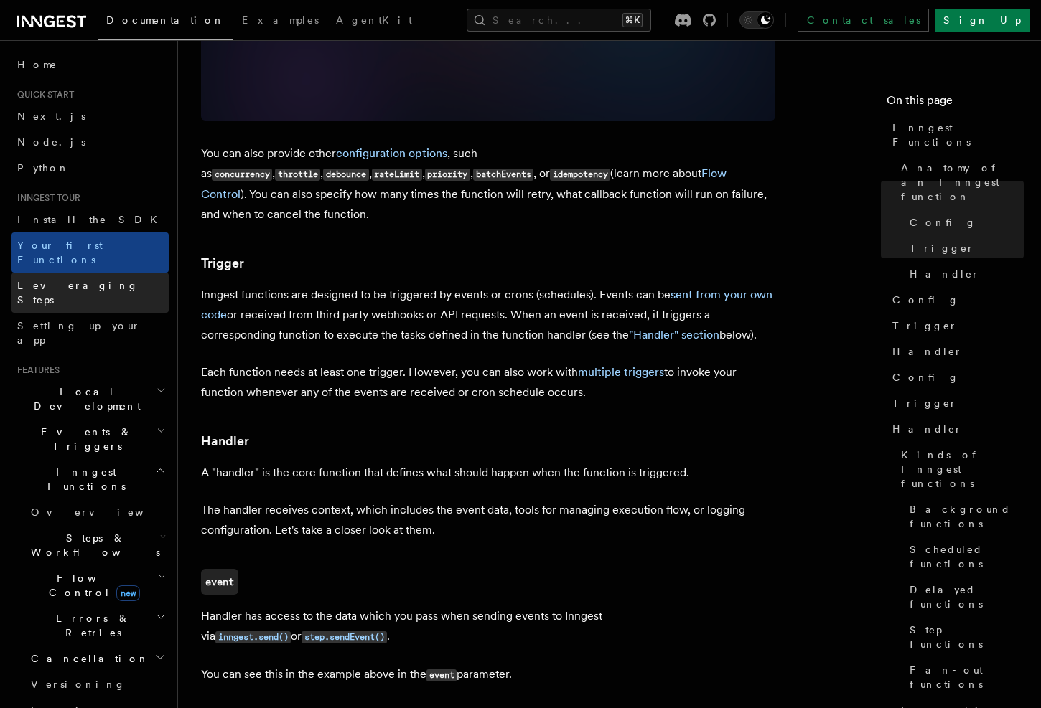
click at [62, 280] on link "Leveraging Steps" at bounding box center [89, 293] width 157 height 40
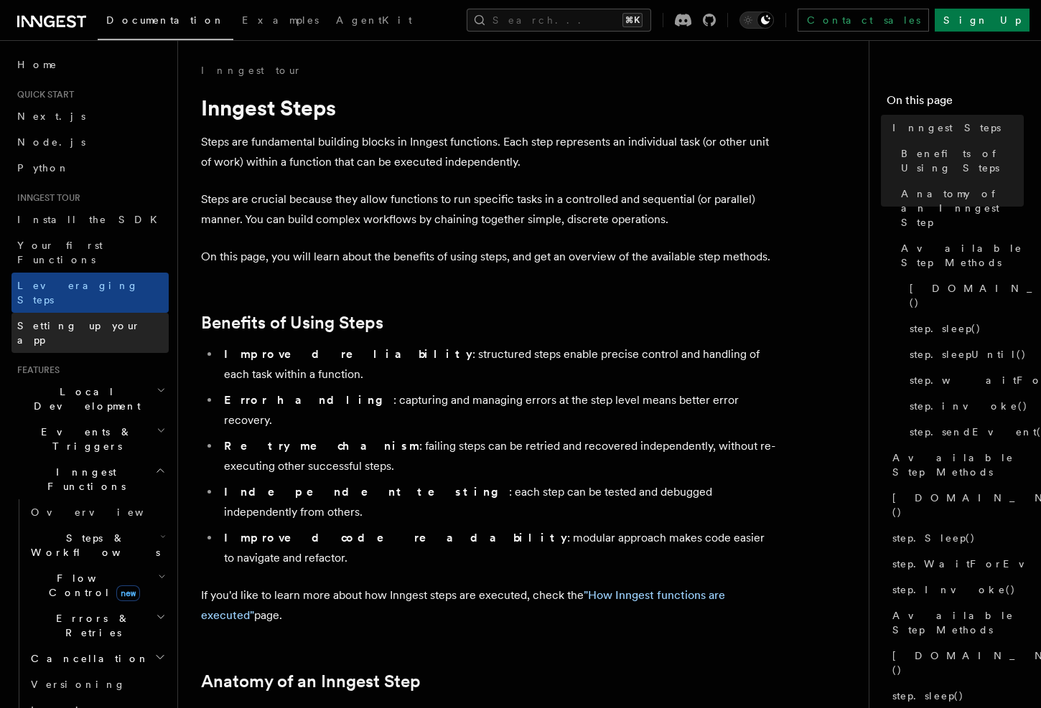
click at [50, 320] on span "Setting up your app" at bounding box center [78, 333] width 123 height 26
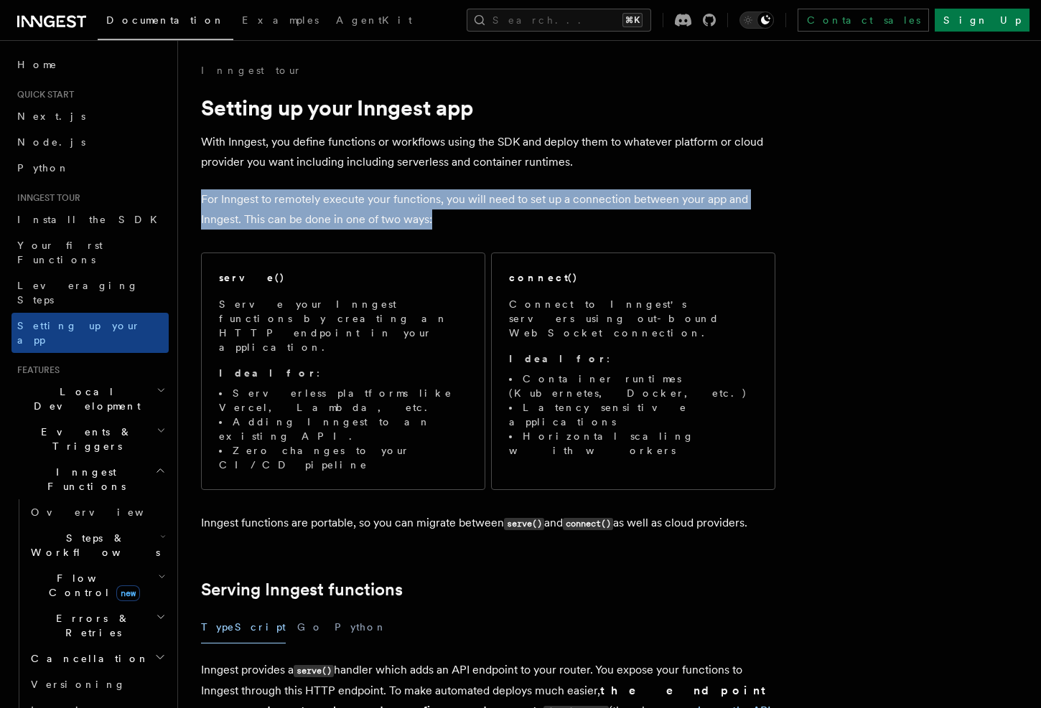
drag, startPoint x: 459, startPoint y: 219, endPoint x: 238, endPoint y: 176, distance: 225.2
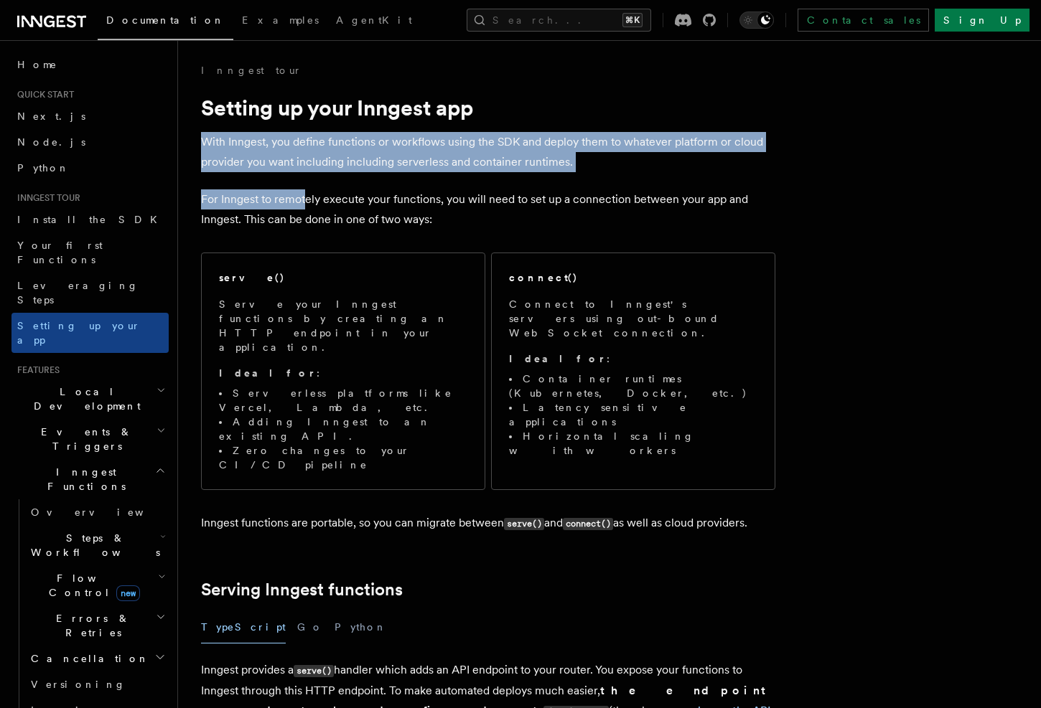
drag, startPoint x: 205, startPoint y: 141, endPoint x: 307, endPoint y: 205, distance: 121.3
click at [307, 205] on p "For Inngest to remotely execute your functions, you will need to set up a conne…" at bounding box center [488, 209] width 574 height 40
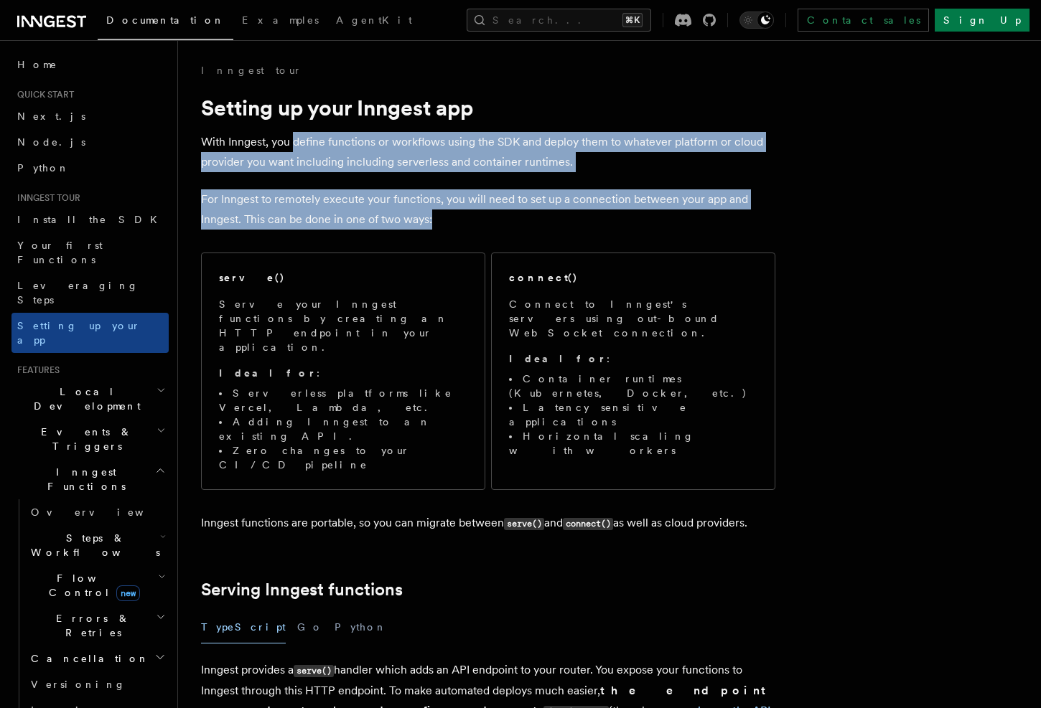
drag, startPoint x: 434, startPoint y: 219, endPoint x: 295, endPoint y: 151, distance: 154.1
click at [295, 151] on p "With Inngest, you define functions or workflows using the SDK and deploy them t…" at bounding box center [488, 152] width 574 height 40
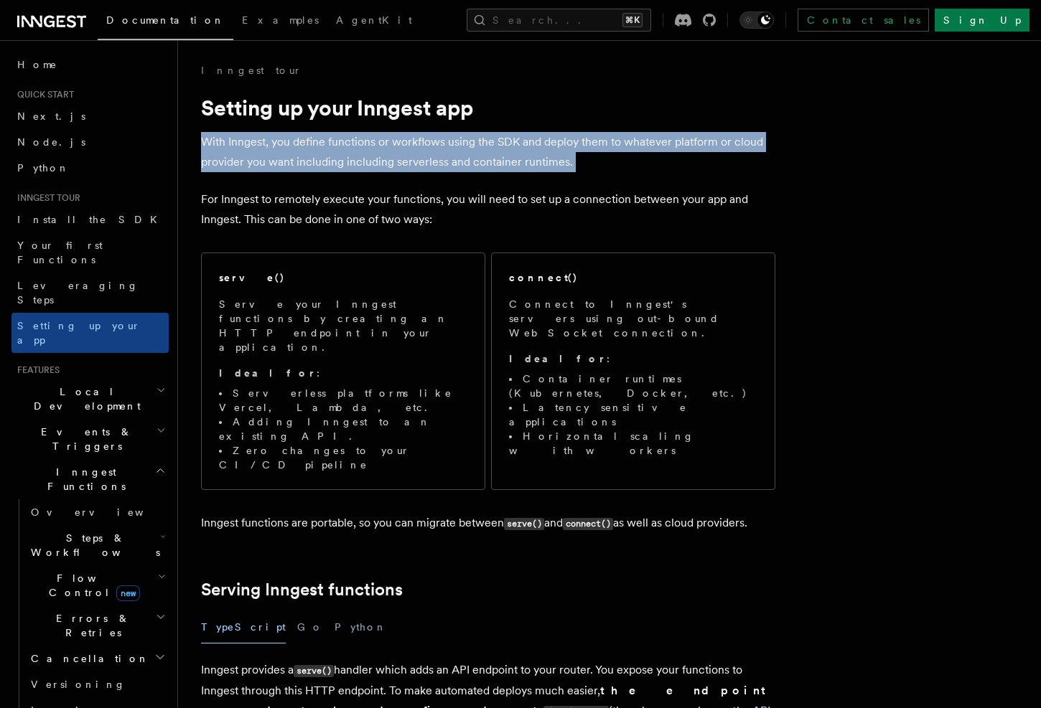
drag, startPoint x: 198, startPoint y: 144, endPoint x: 273, endPoint y: 185, distance: 85.5
drag, startPoint x: 576, startPoint y: 162, endPoint x: 196, endPoint y: 147, distance: 380.7
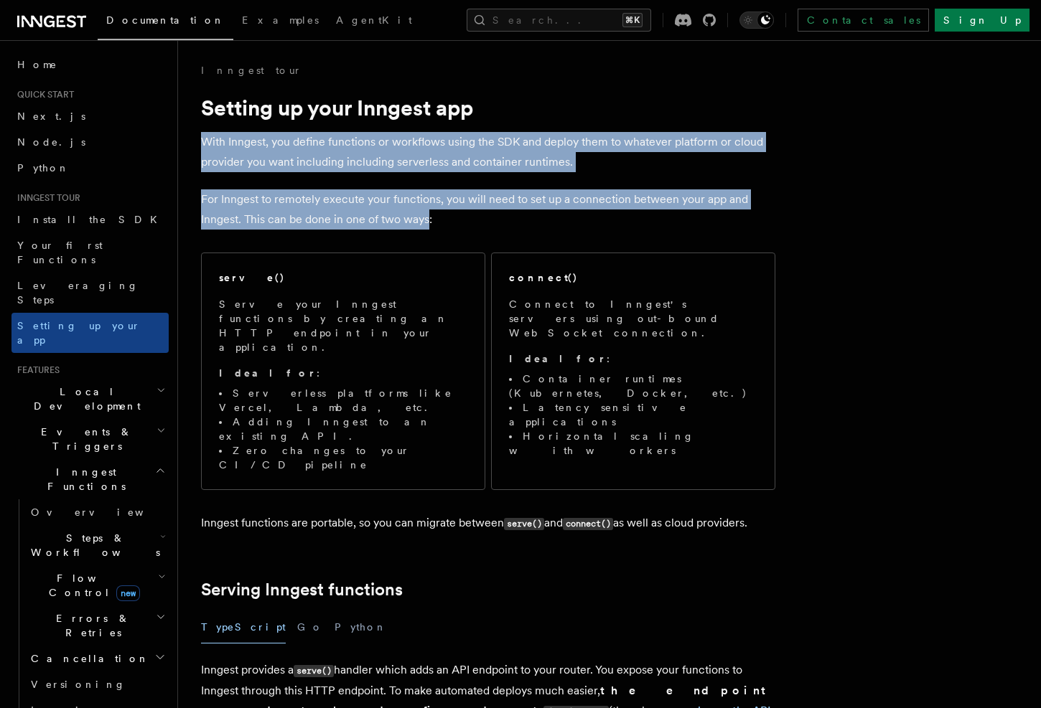
drag, startPoint x: 196, startPoint y: 147, endPoint x: 420, endPoint y: 215, distance: 234.1
click at [420, 215] on p "For Inngest to remotely execute your functions, you will need to set up a conne…" at bounding box center [488, 209] width 574 height 40
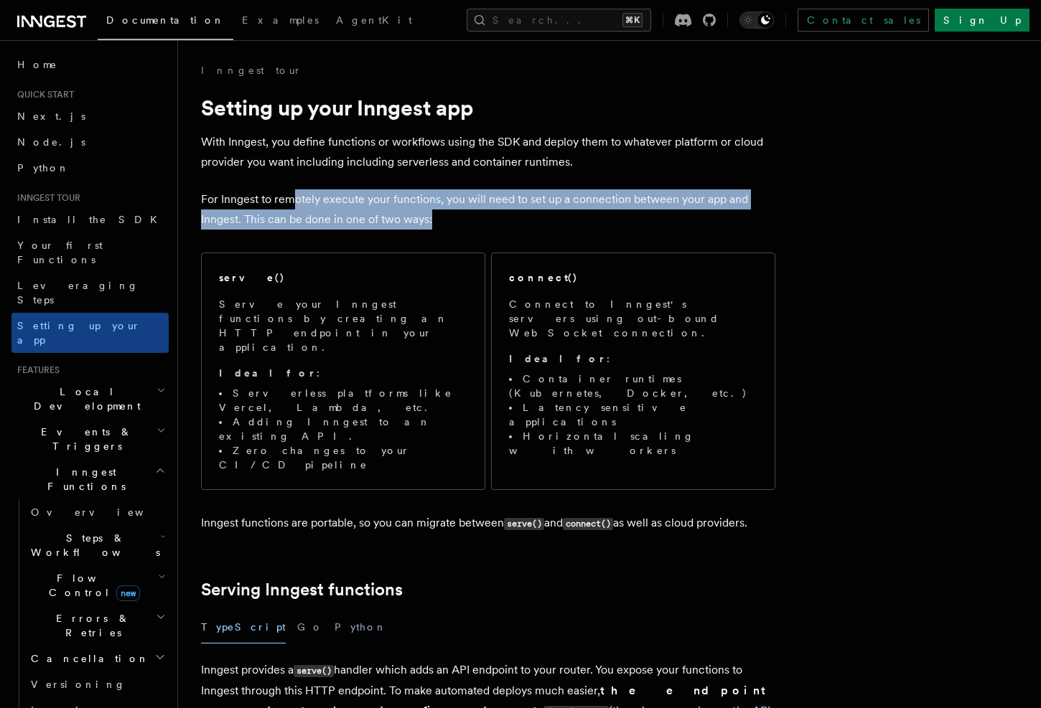
drag, startPoint x: 464, startPoint y: 219, endPoint x: 292, endPoint y: 194, distance: 174.1
click at [292, 194] on p "For Inngest to remotely execute your functions, you will need to set up a conne…" at bounding box center [488, 209] width 574 height 40
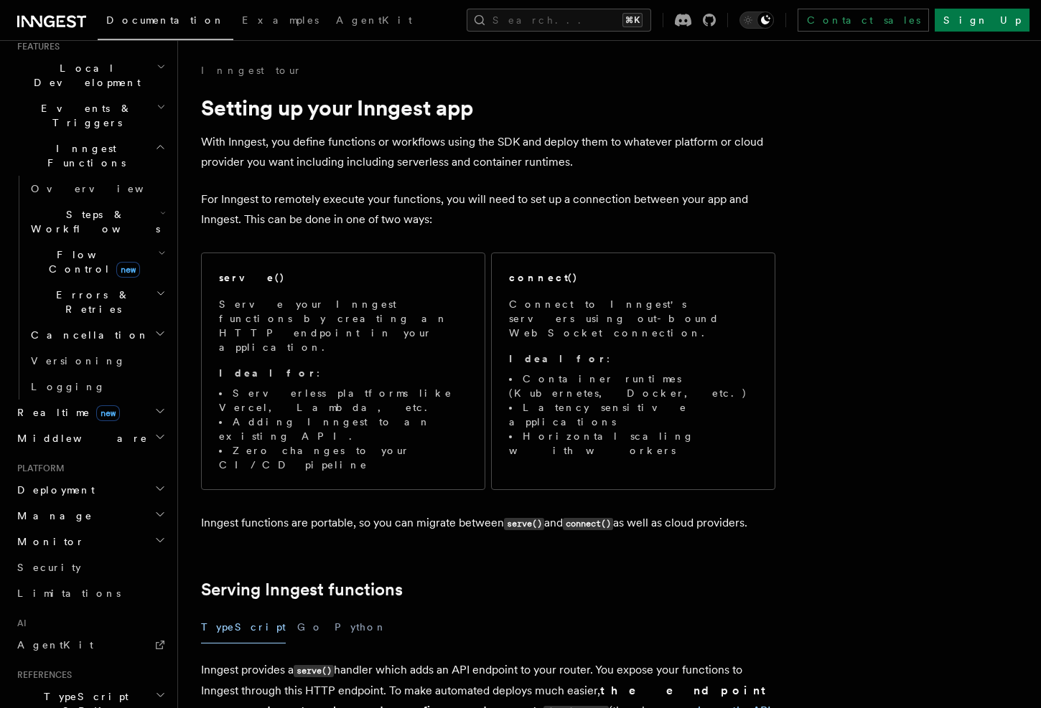
scroll to position [440, 0]
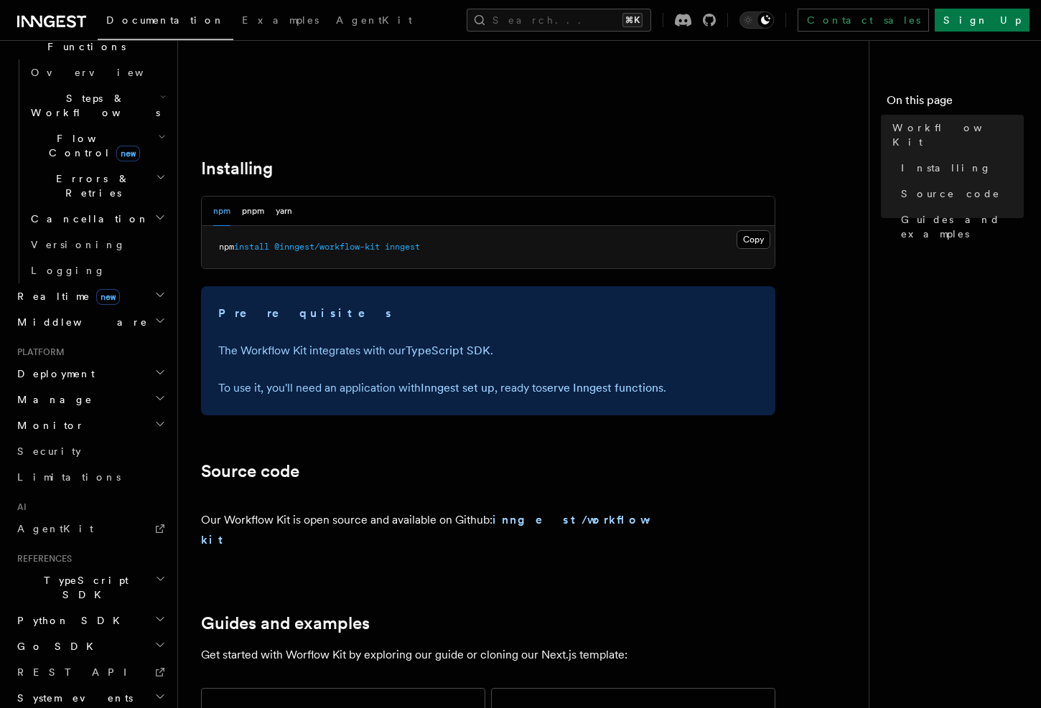
scroll to position [476, 0]
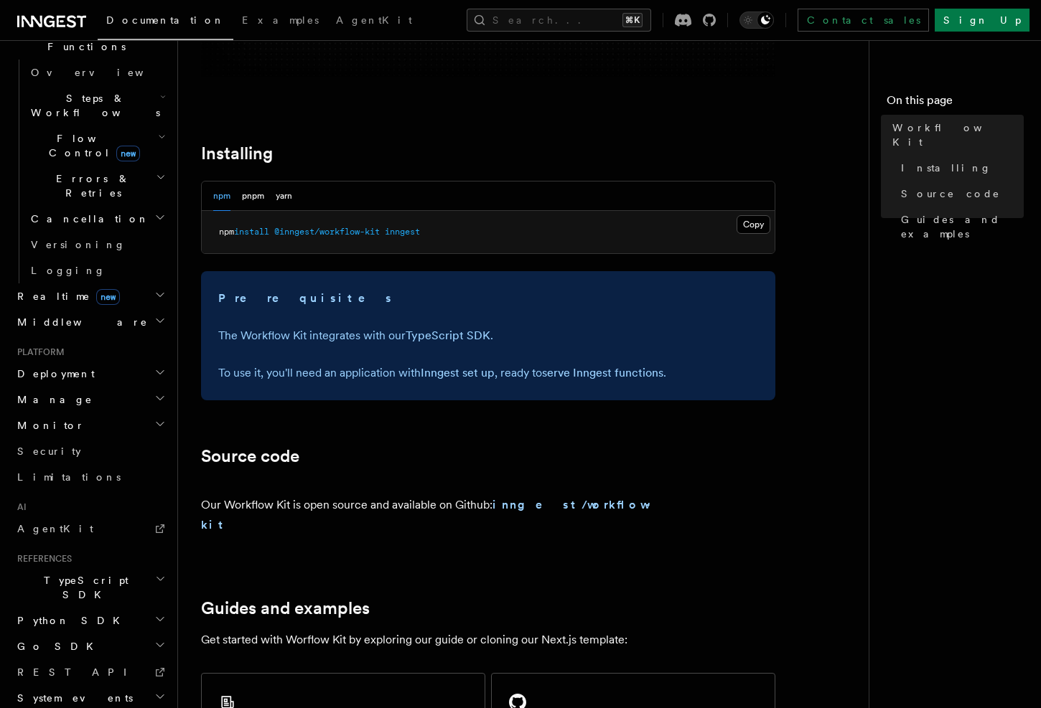
click at [272, 504] on p "Our Workflow Kit is open source and available on Github: inngest/workflow-kit" at bounding box center [431, 515] width 461 height 40
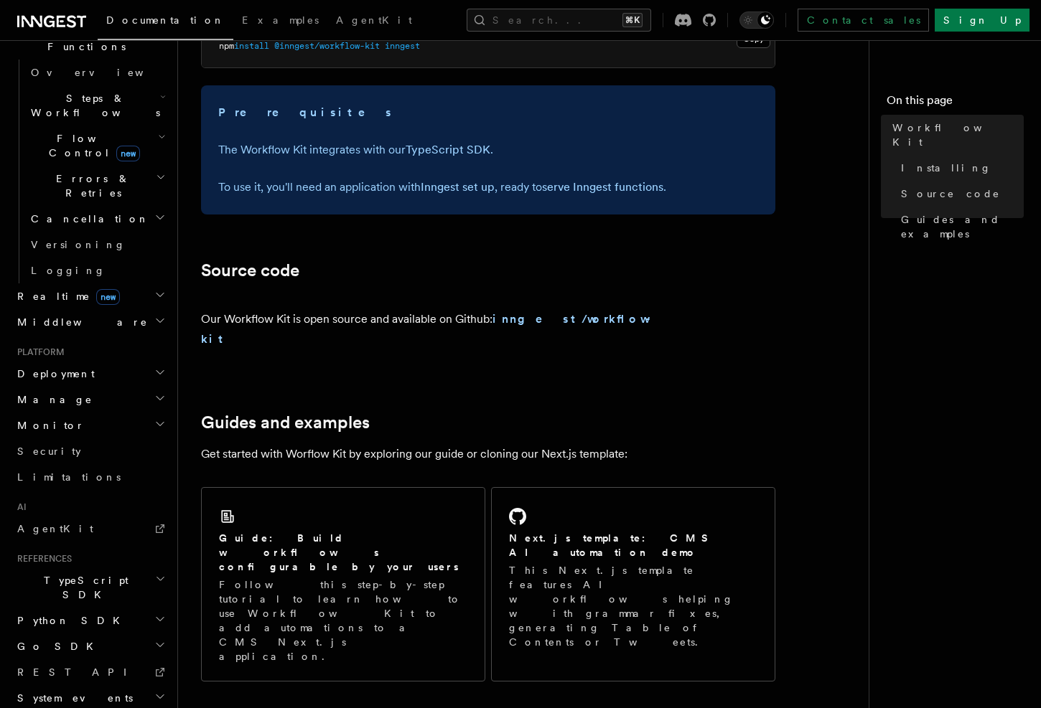
scroll to position [675, 0]
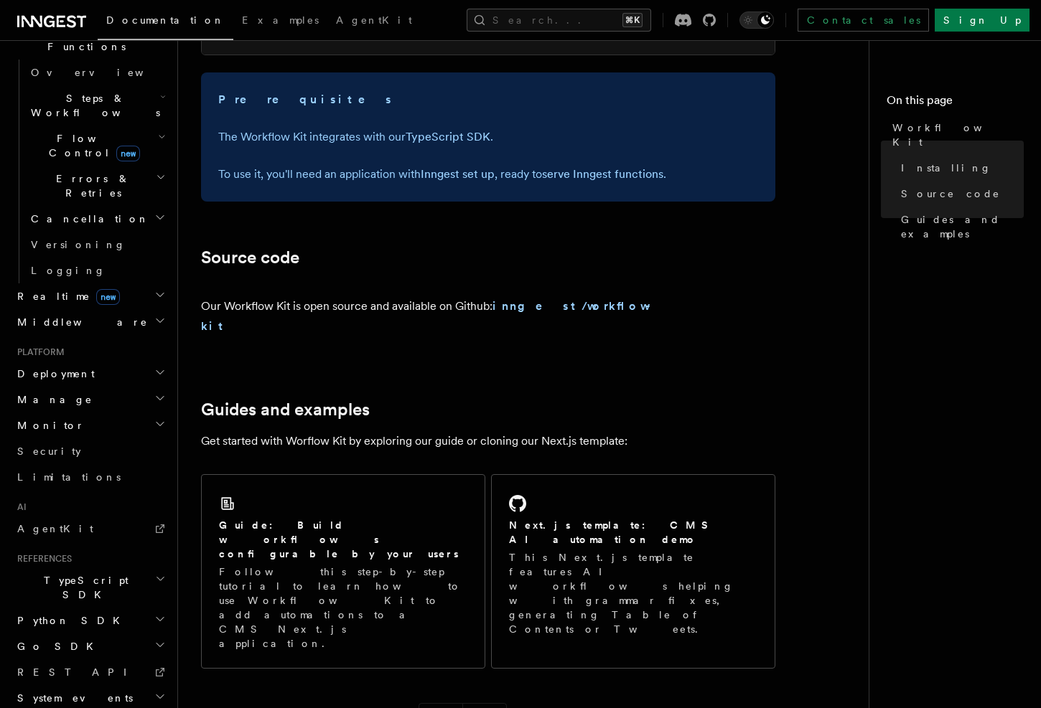
click at [251, 431] on p "Get started with Worflow Kit by exploring our guide or cloning our Next.js temp…" at bounding box center [488, 441] width 574 height 20
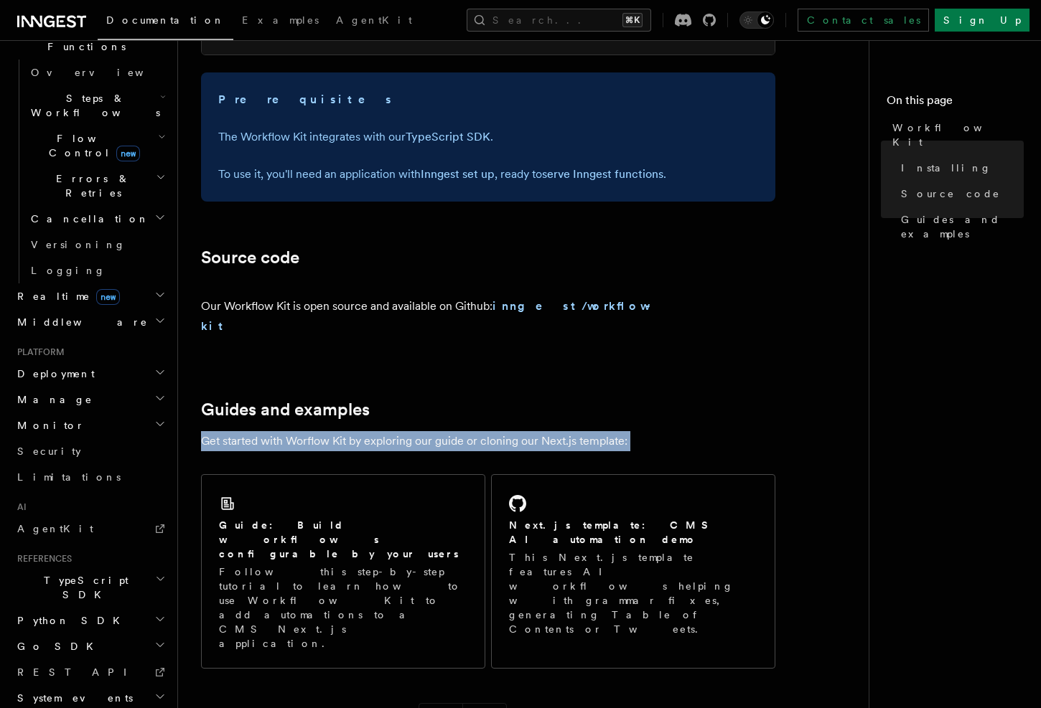
click at [251, 431] on p "Get started with Worflow Kit by exploring our guide or cloning our Next.js temp…" at bounding box center [488, 441] width 574 height 20
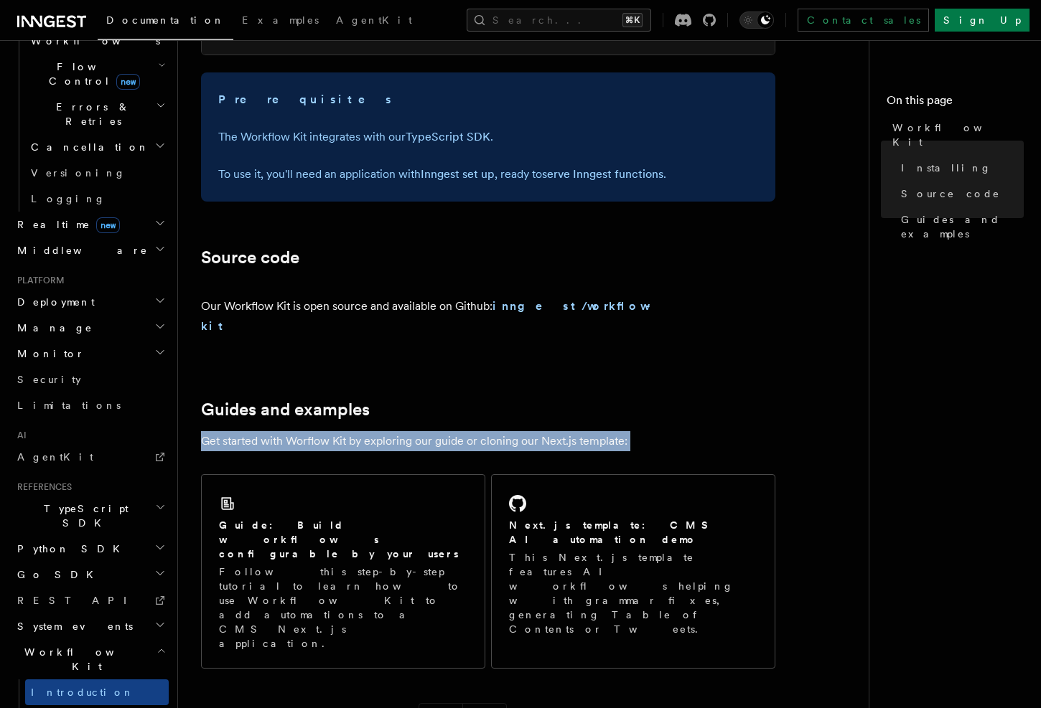
scroll to position [517, 0]
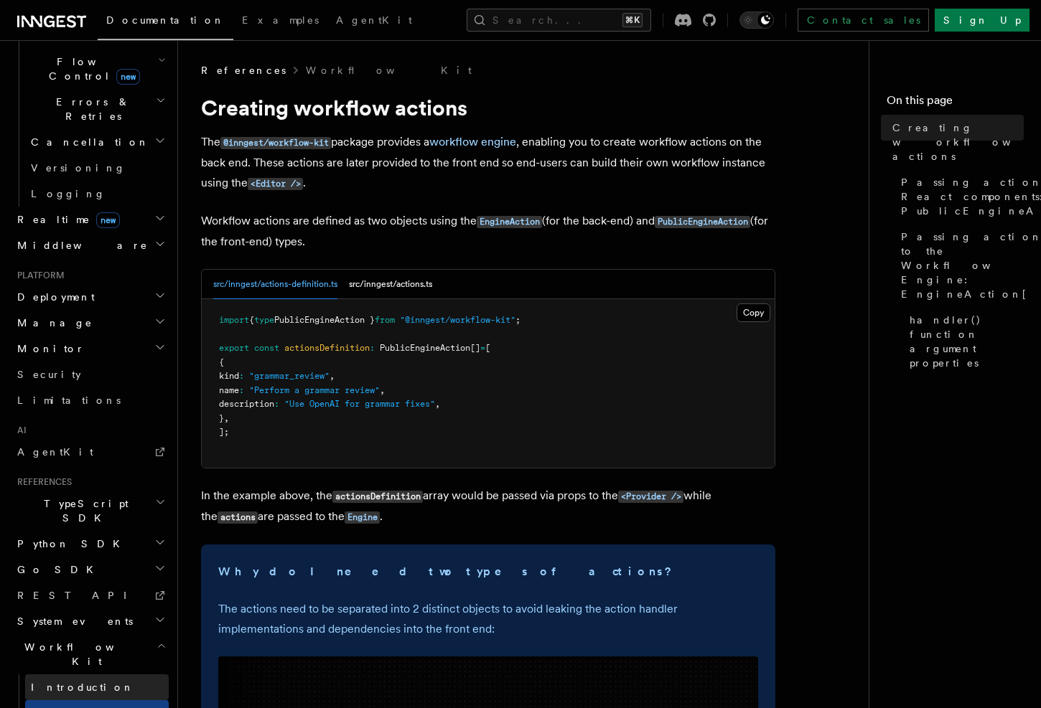
click at [60, 675] on link "Introduction" at bounding box center [97, 688] width 144 height 26
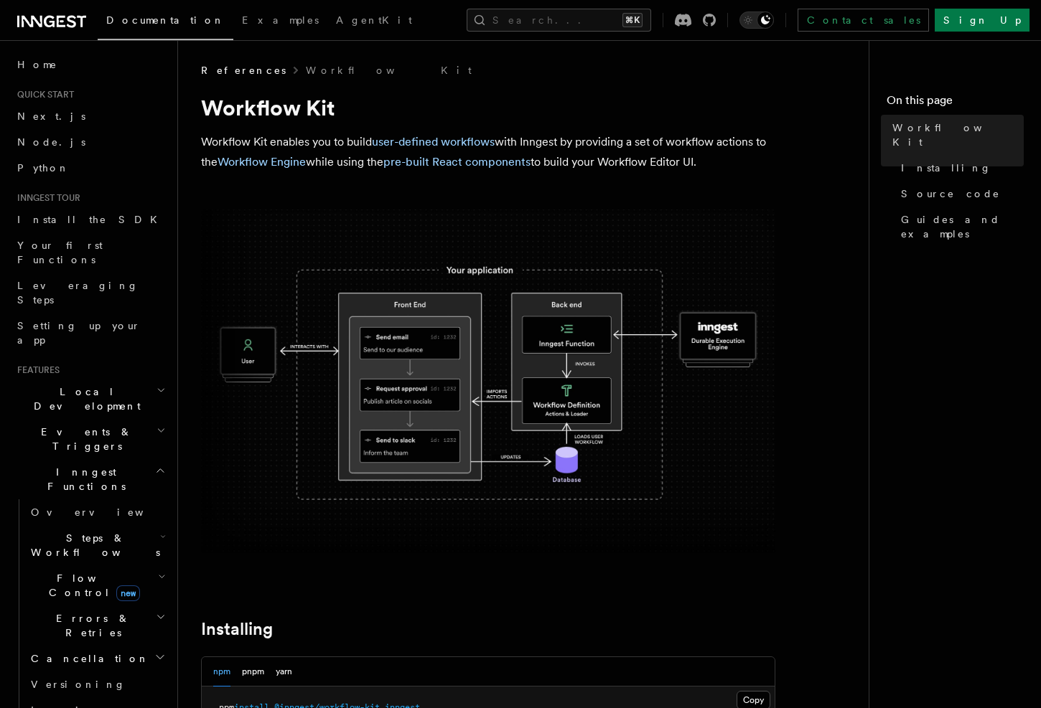
scroll to position [86, 0]
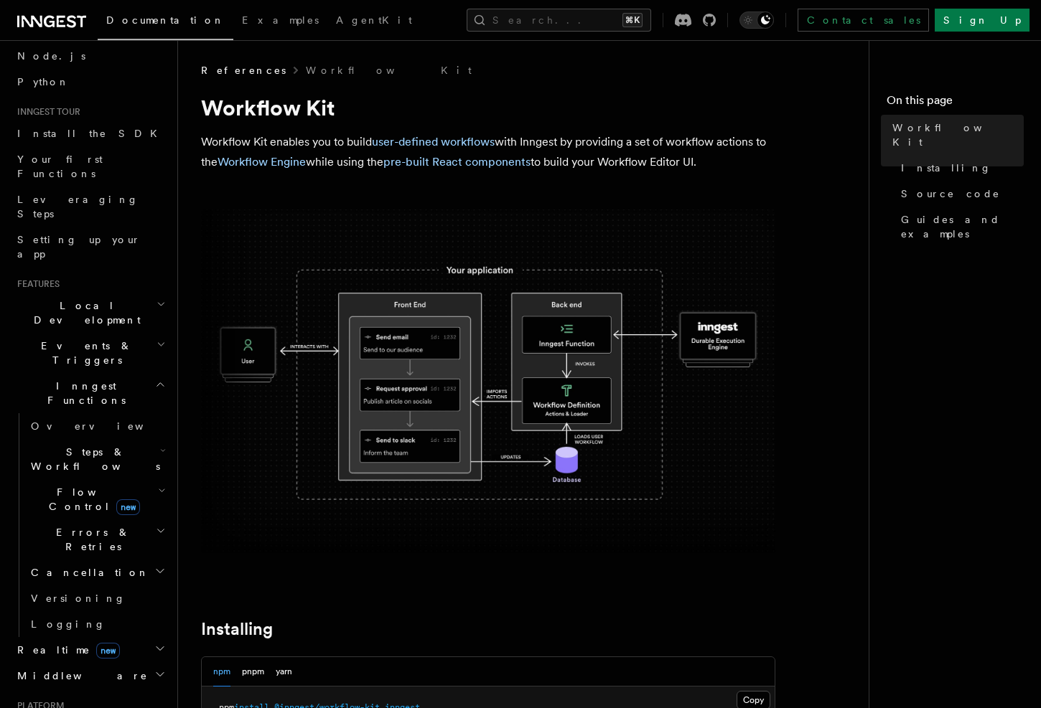
click at [162, 450] on icon "button" at bounding box center [164, 451] width 4 height 2
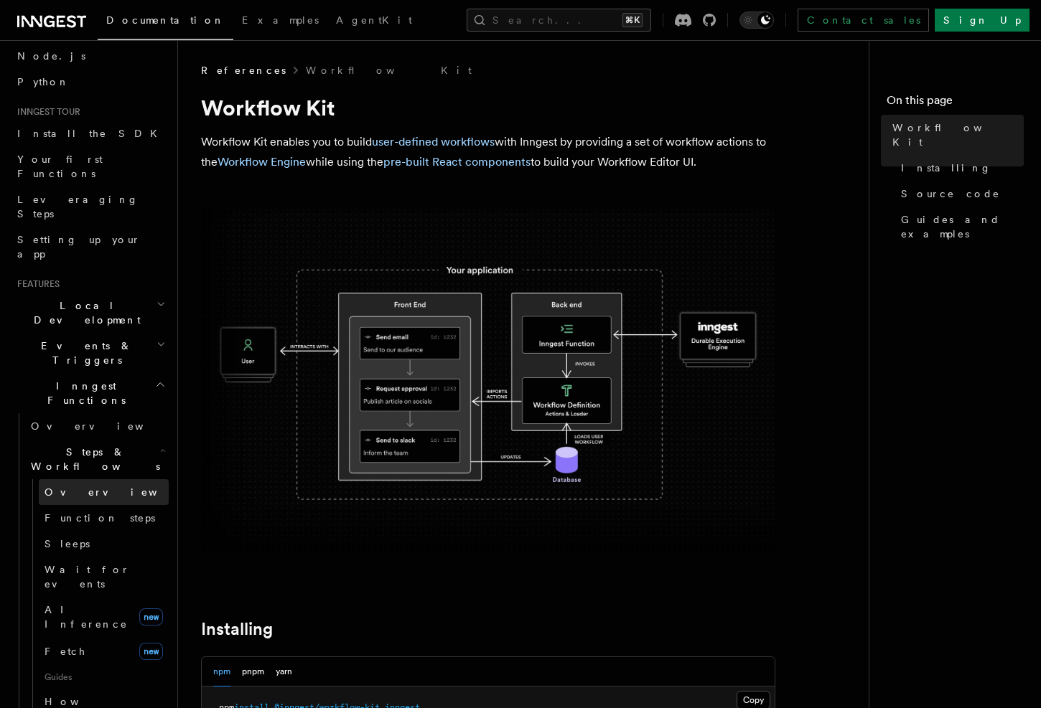
click at [93, 479] on link "Overview" at bounding box center [104, 492] width 130 height 26
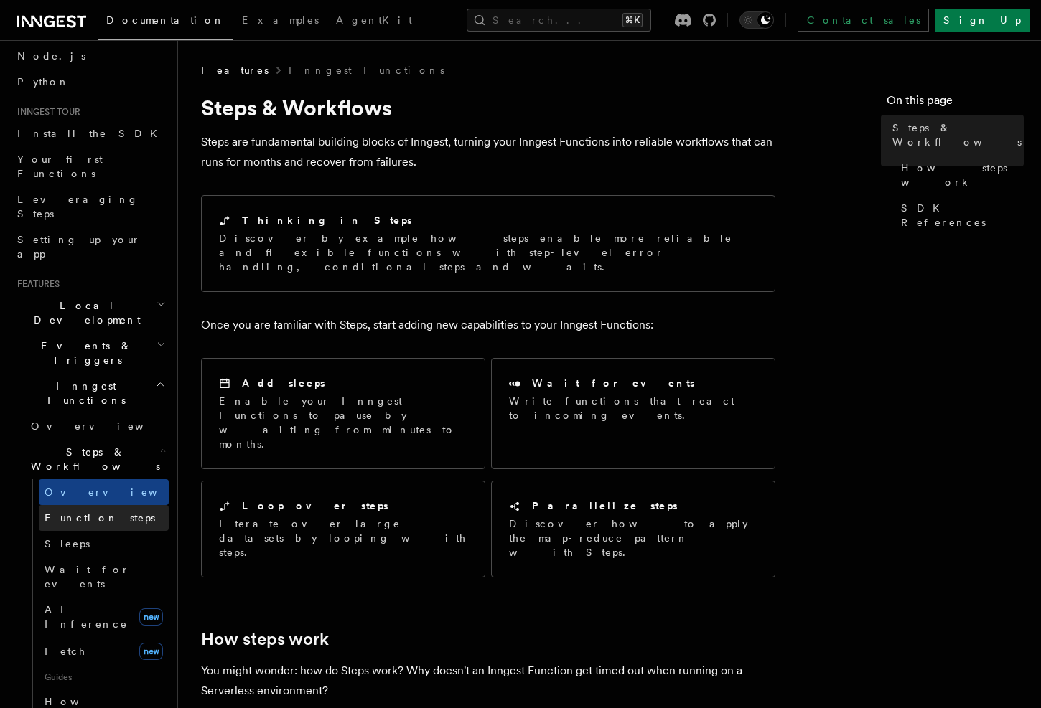
click at [91, 513] on span "Function steps" at bounding box center [100, 518] width 111 height 11
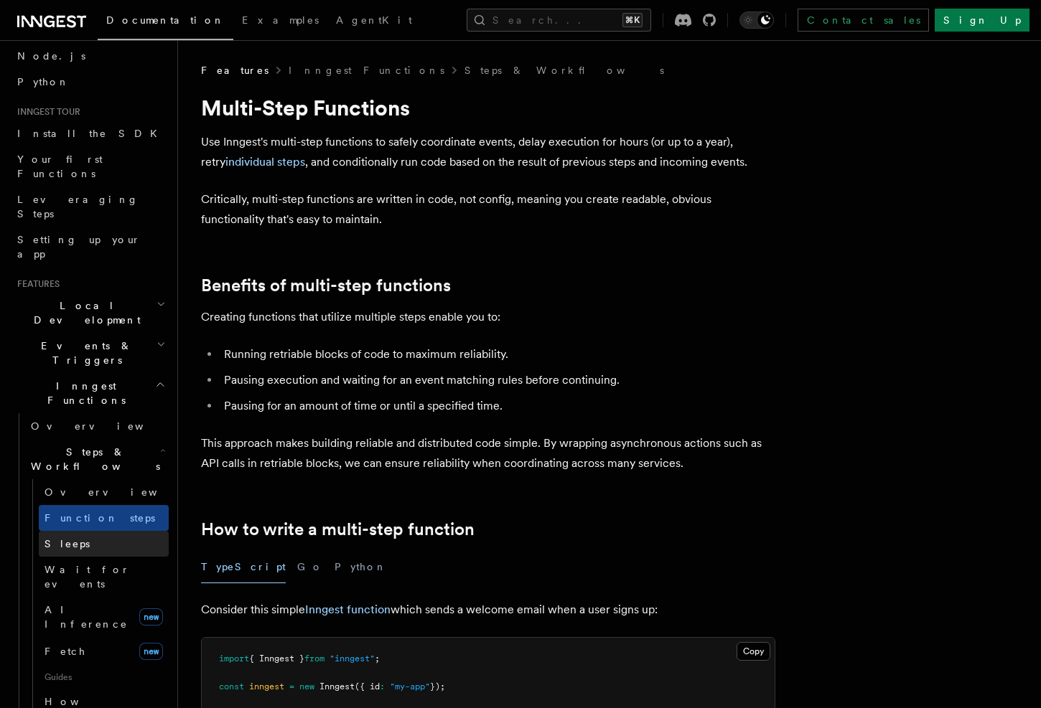
click at [80, 531] on link "Sleeps" at bounding box center [104, 544] width 130 height 26
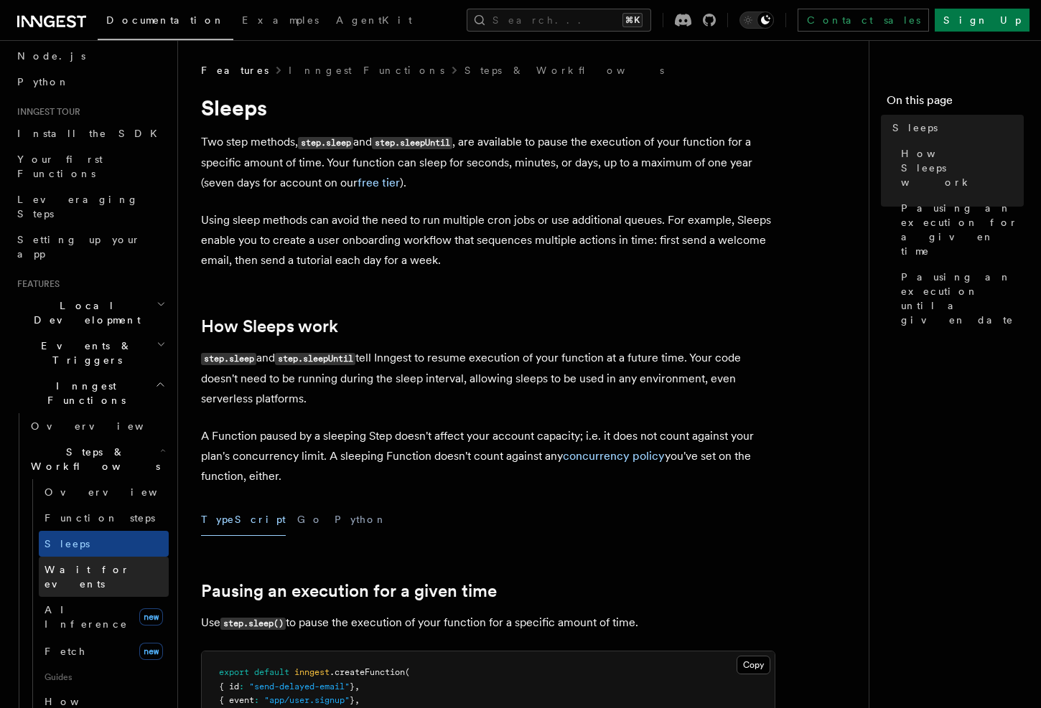
click at [76, 564] on span "Wait for events" at bounding box center [87, 577] width 85 height 26
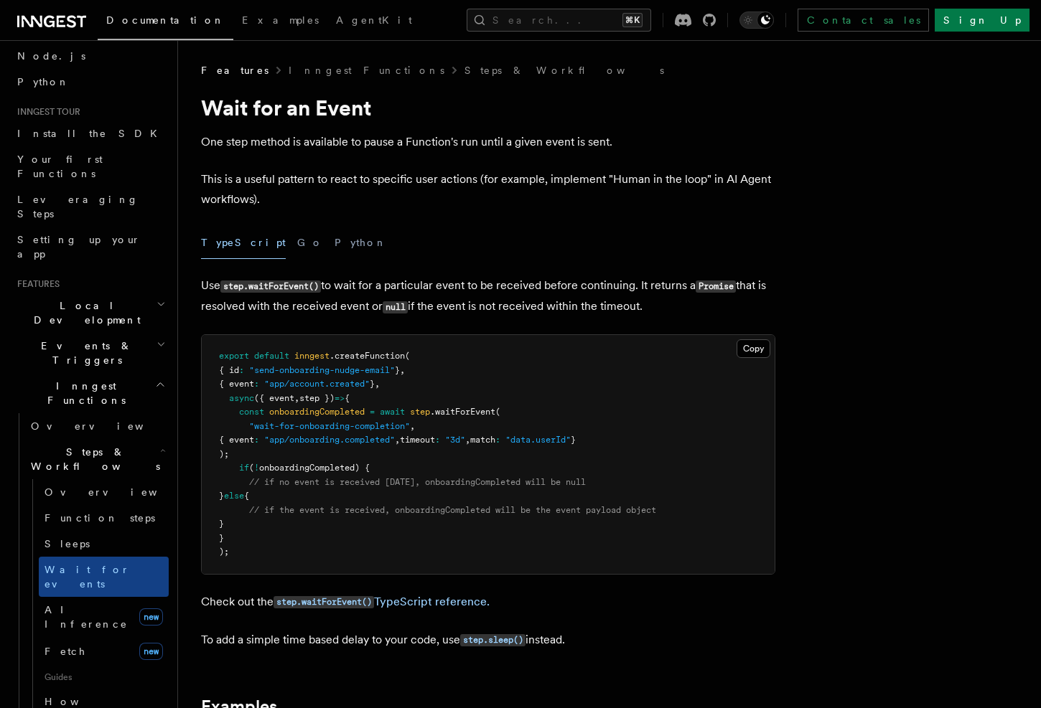
click at [166, 333] on h2 "Events & Triggers" at bounding box center [89, 353] width 157 height 40
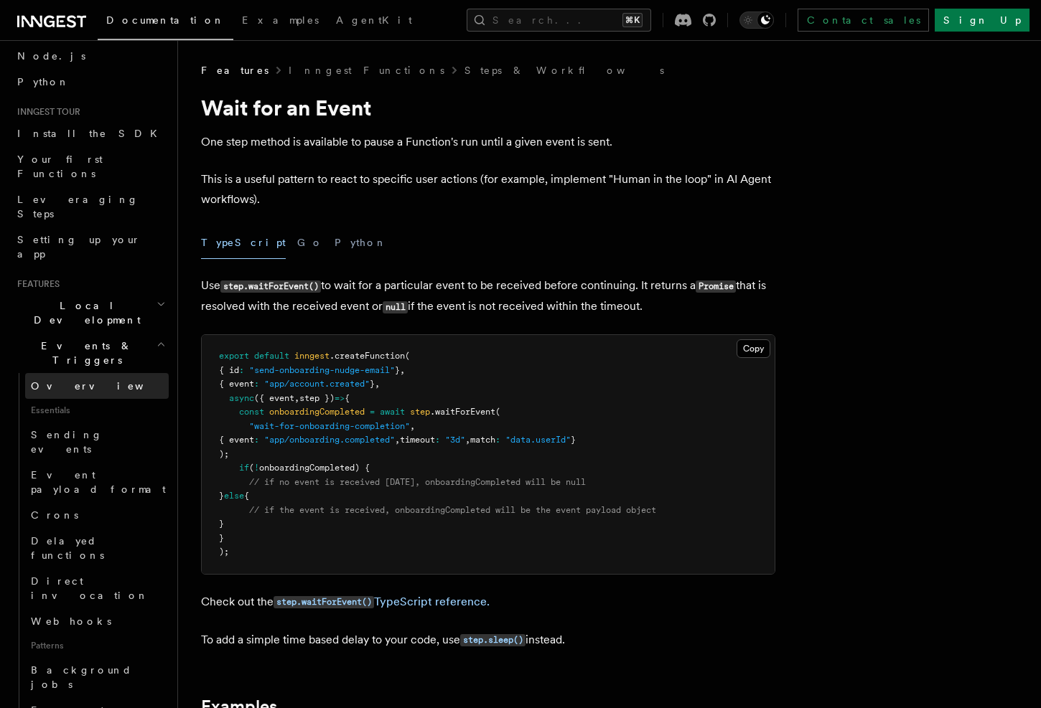
click at [89, 373] on link "Overview" at bounding box center [97, 386] width 144 height 26
